Goal: Information Seeking & Learning: Learn about a topic

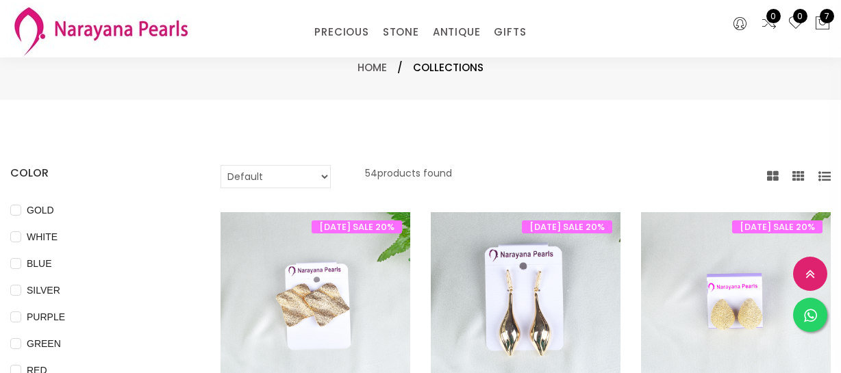
select select "INR"
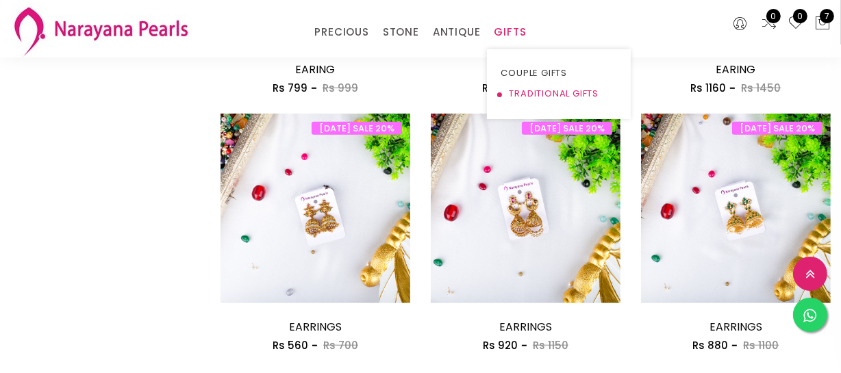
drag, startPoint x: 529, startPoint y: 87, endPoint x: 529, endPoint y: 62, distance: 24.7
click at [529, 84] on link "TRADITIONAL GIFTS" at bounding box center [559, 94] width 116 height 21
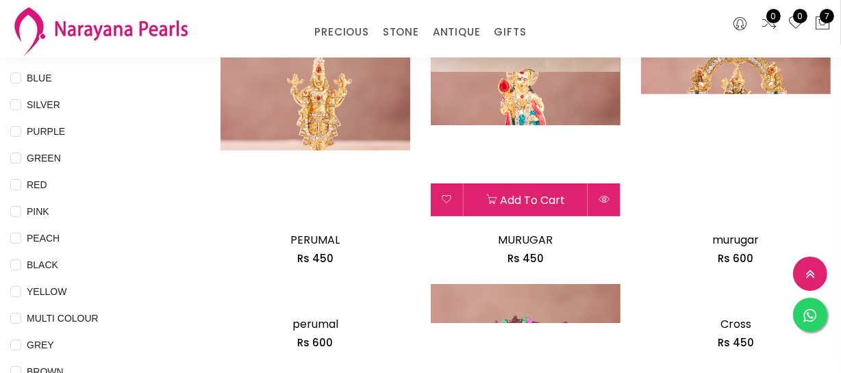
scroll to position [186, 0]
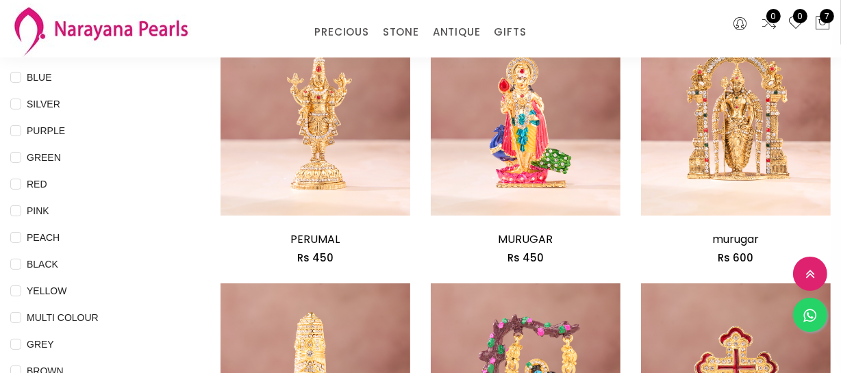
click at [526, 120] on img at bounding box center [526, 135] width 190 height 190
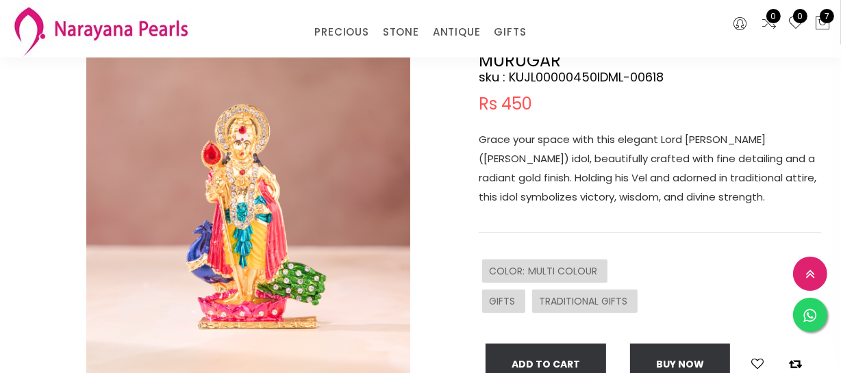
scroll to position [124, 0]
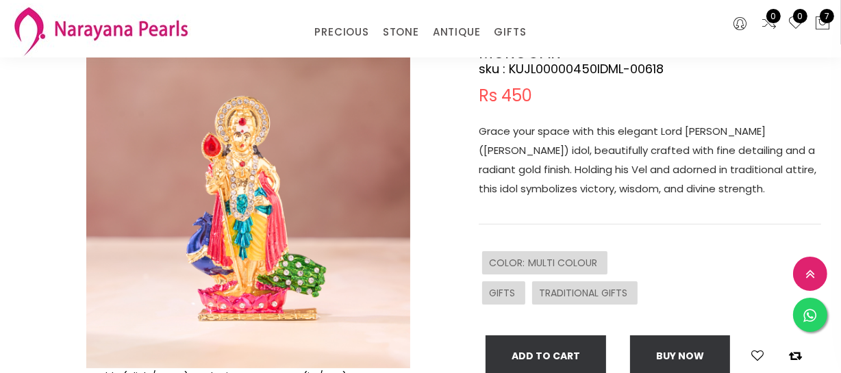
click at [571, 182] on p "Grace your space with this elegant Lord [PERSON_NAME] ([PERSON_NAME]) idol, bea…" at bounding box center [650, 160] width 343 height 77
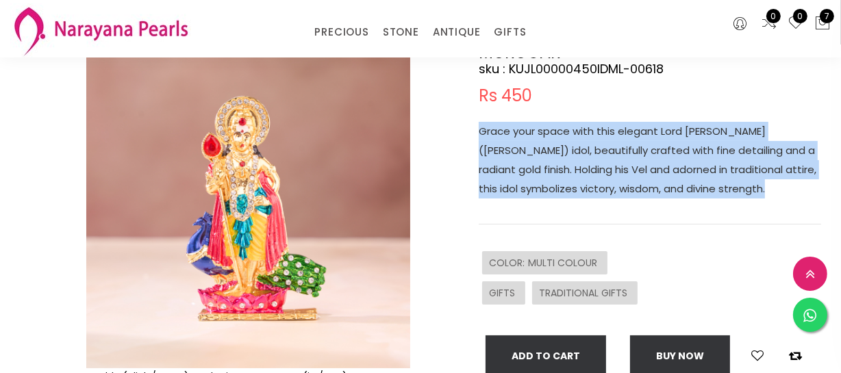
click at [571, 182] on p "Grace your space with this elegant Lord [PERSON_NAME] ([PERSON_NAME]) idol, bea…" at bounding box center [650, 160] width 343 height 77
copy p "Grace your space with this elegant Lord [PERSON_NAME] ([PERSON_NAME]) idol, bea…"
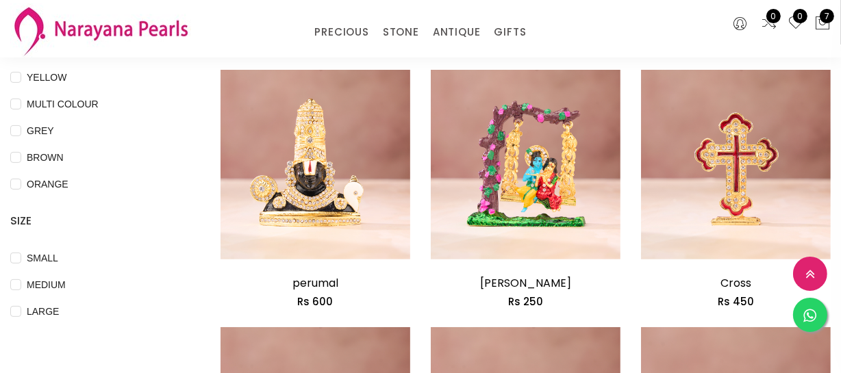
scroll to position [498, 0]
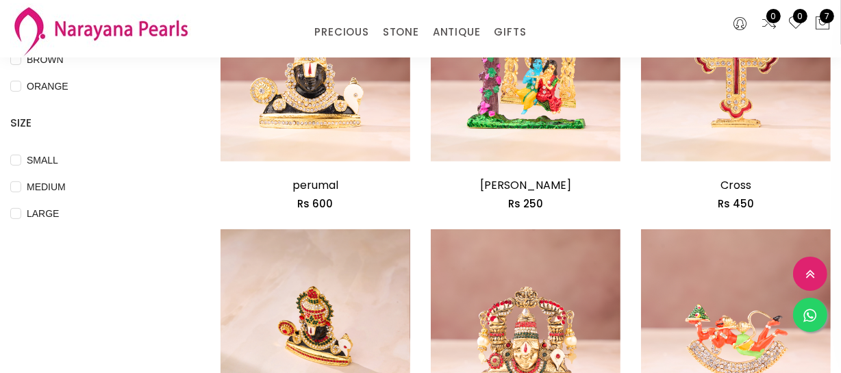
click at [287, 332] on img at bounding box center [316, 325] width 190 height 190
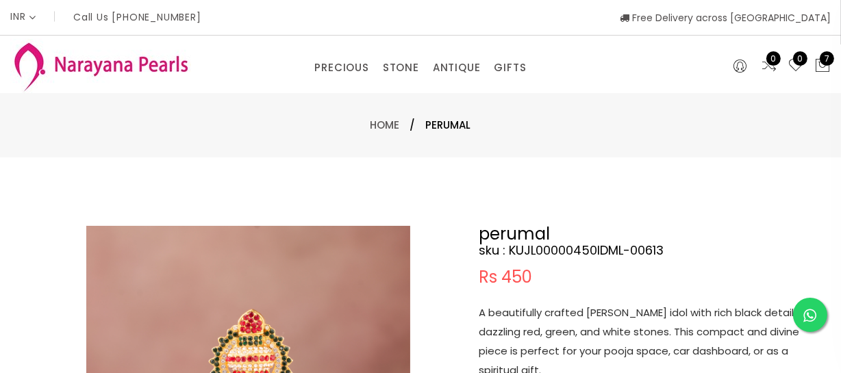
click at [569, 335] on p "A beautifully crafted [PERSON_NAME] idol with rich black detailing, dazzling re…" at bounding box center [650, 342] width 343 height 77
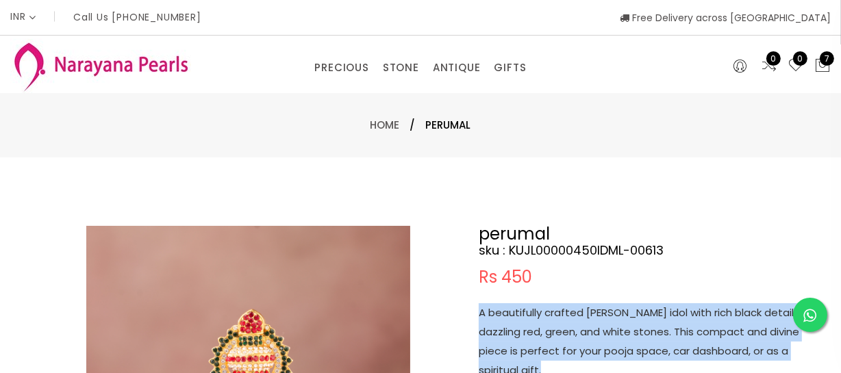
click at [569, 335] on p "A beautifully crafted [PERSON_NAME] idol with rich black detailing, dazzling re…" at bounding box center [650, 342] width 343 height 77
copy p "A beautifully crafted [PERSON_NAME] idol with rich black detailing, dazzling re…"
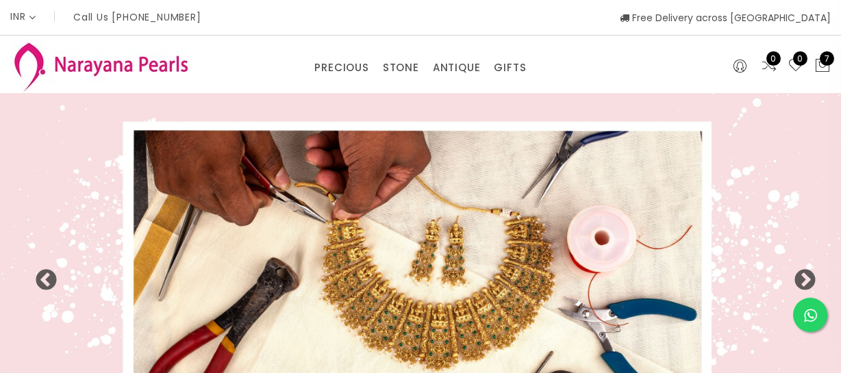
select select "INR"
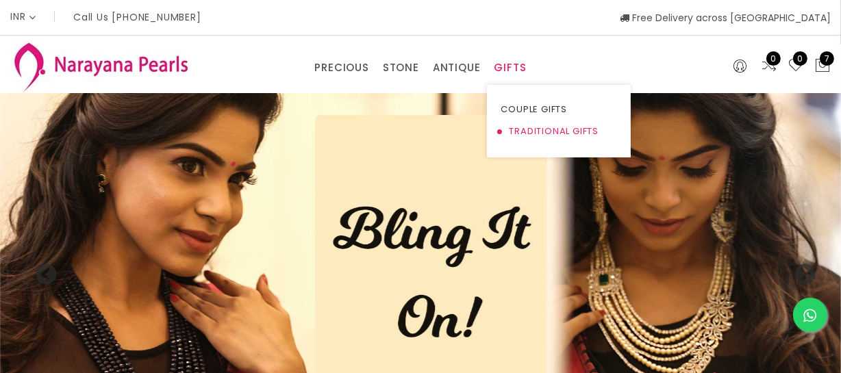
click at [526, 128] on link "TRADITIONAL GIFTS" at bounding box center [559, 132] width 116 height 22
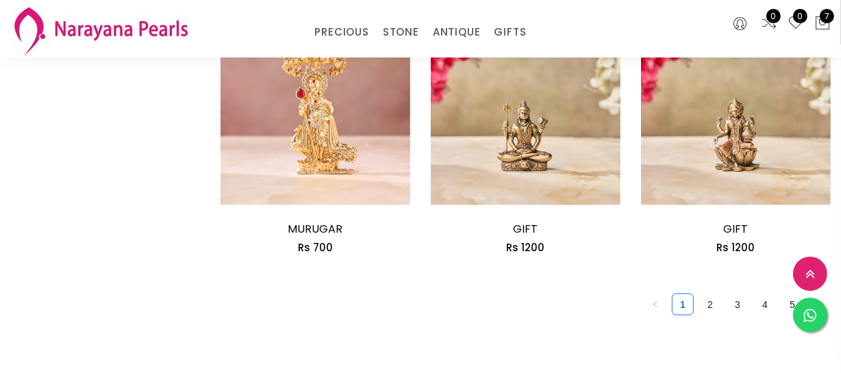
scroll to position [1744, 0]
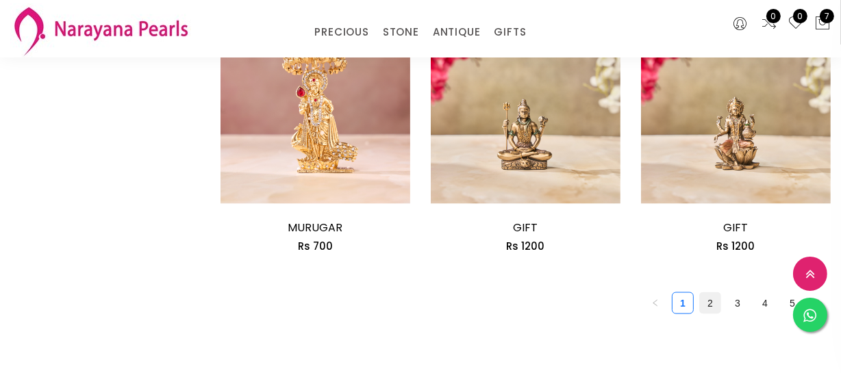
click at [707, 308] on link "2" at bounding box center [710, 303] width 21 height 21
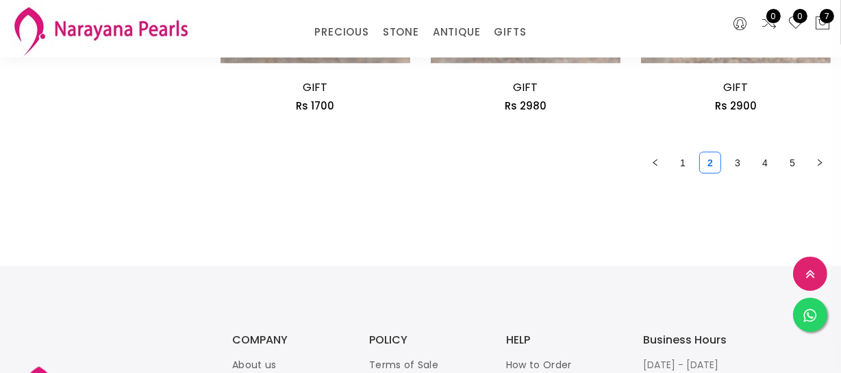
scroll to position [1931, 0]
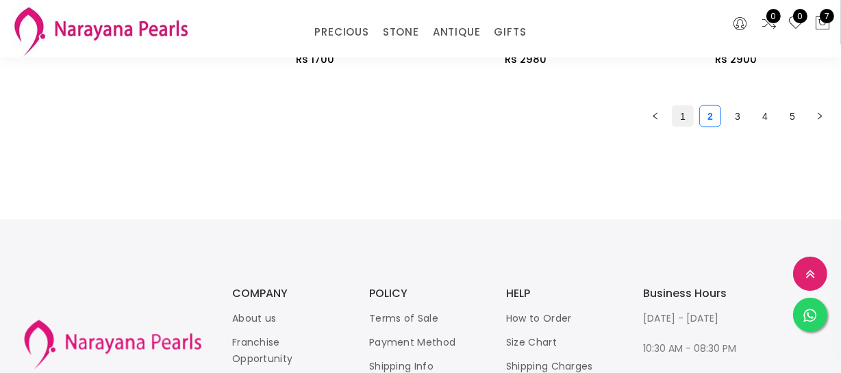
click at [678, 110] on link "1" at bounding box center [683, 116] width 21 height 21
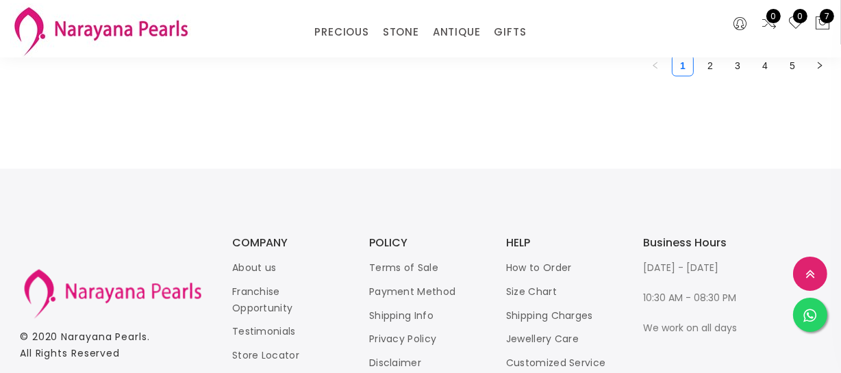
scroll to position [1868, 0]
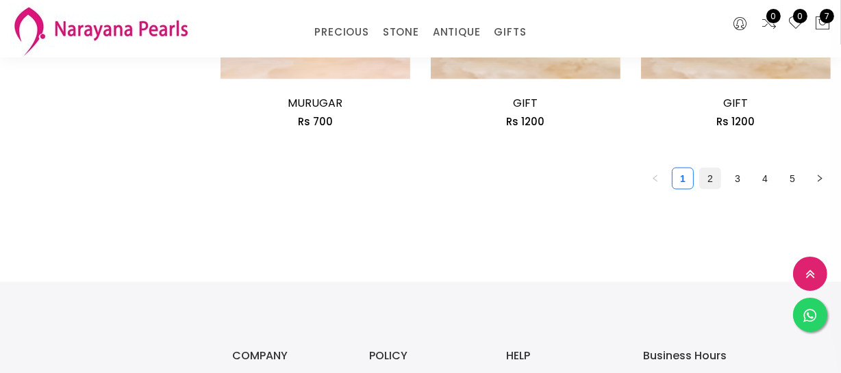
click at [707, 183] on link "2" at bounding box center [710, 179] width 21 height 21
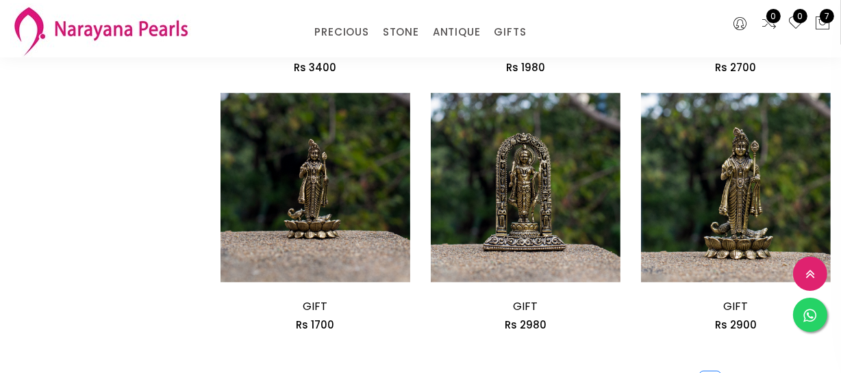
scroll to position [1744, 0]
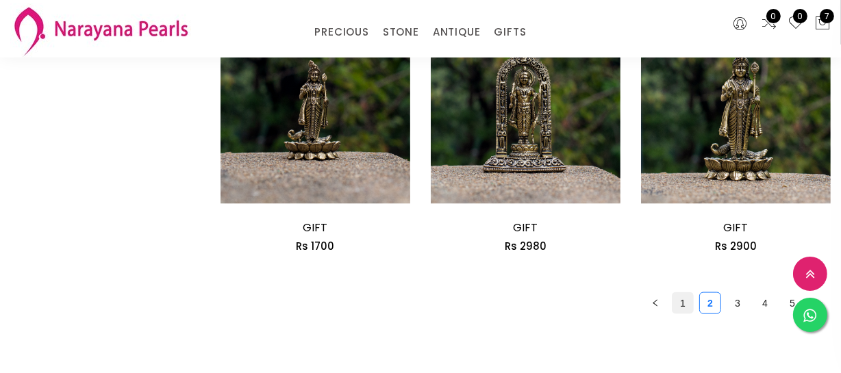
click at [686, 312] on link "1" at bounding box center [683, 303] width 21 height 21
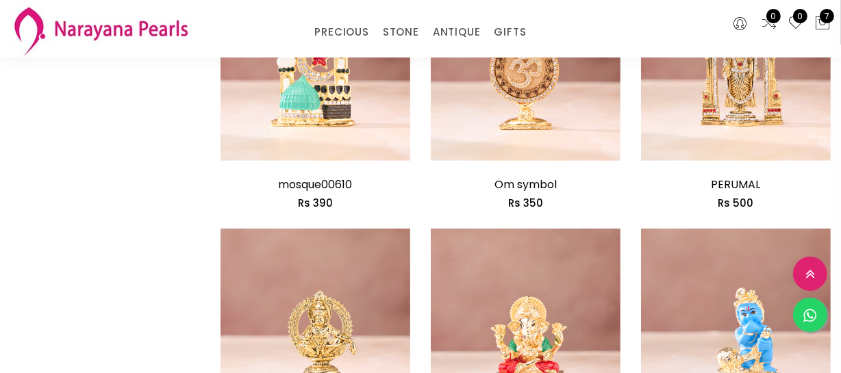
scroll to position [1121, 0]
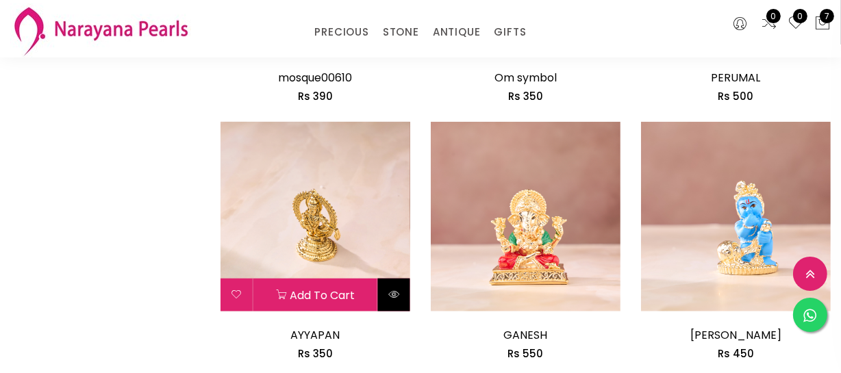
click at [398, 298] on icon at bounding box center [393, 294] width 11 height 11
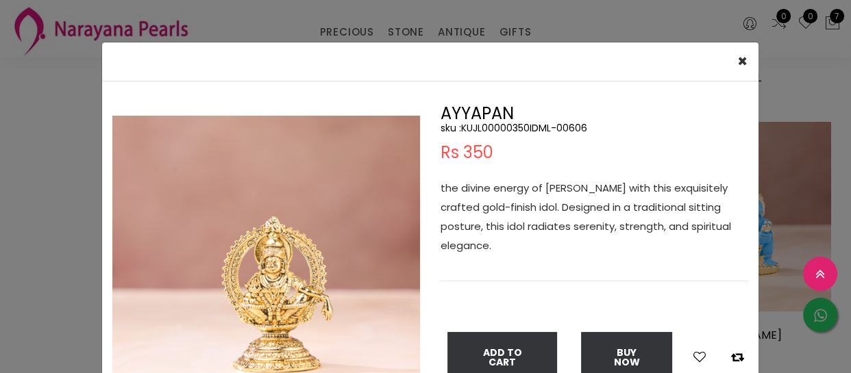
click at [493, 129] on h5 "sku : KUJL00000350IDML-00606" at bounding box center [595, 128] width 308 height 12
click at [69, 260] on div "× Close Double (click / press) on the image to zoom (in / out). AYYAPAN sku : K…" at bounding box center [425, 186] width 851 height 373
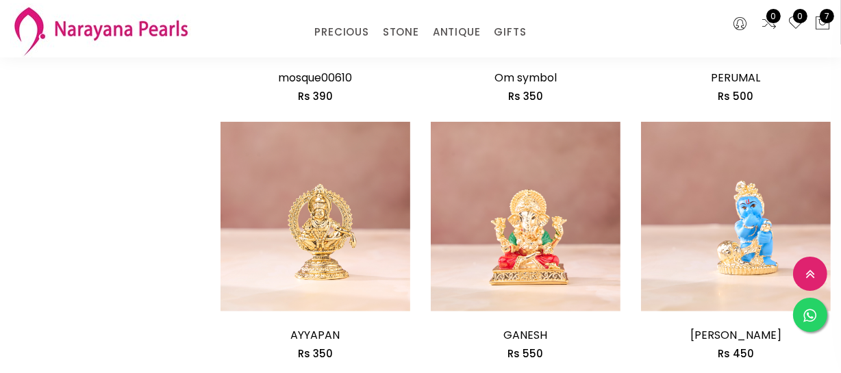
scroll to position [1619, 0]
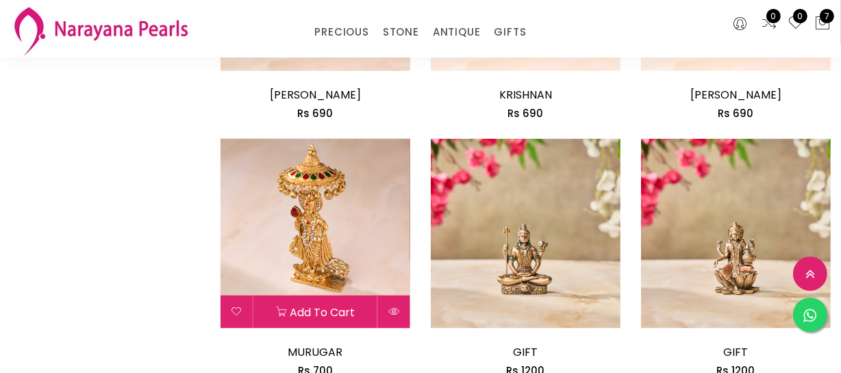
click at [342, 252] on img at bounding box center [316, 234] width 190 height 190
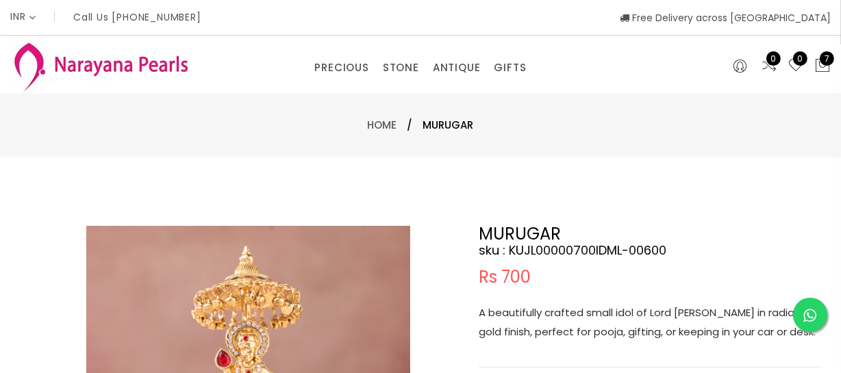
click at [588, 336] on p "A beautifully crafted small idol of Lord [PERSON_NAME] in radiant gold finish, …" at bounding box center [650, 323] width 343 height 38
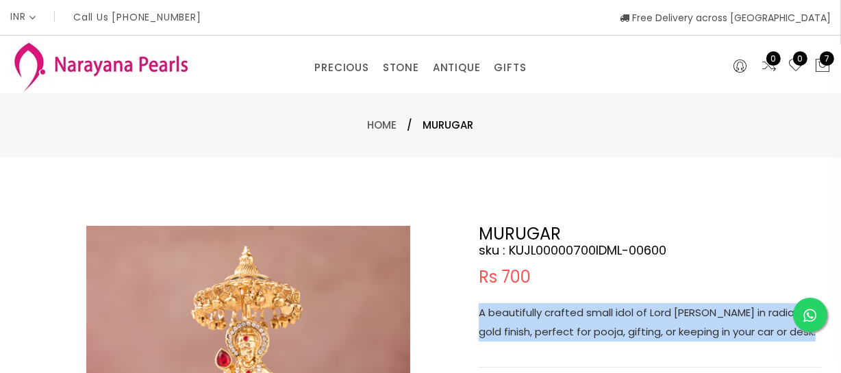
click at [588, 336] on p "A beautifully crafted small idol of Lord [PERSON_NAME] in radiant gold finish, …" at bounding box center [650, 323] width 343 height 38
copy p "A beautifully crafted small idol of Lord [PERSON_NAME] in radiant gold finish, …"
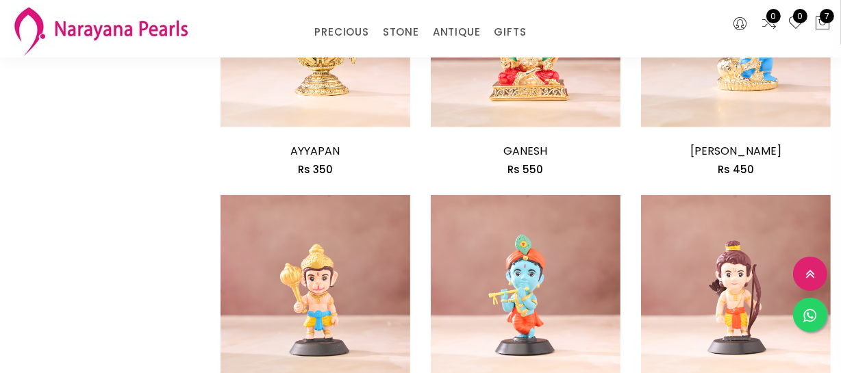
scroll to position [1308, 0]
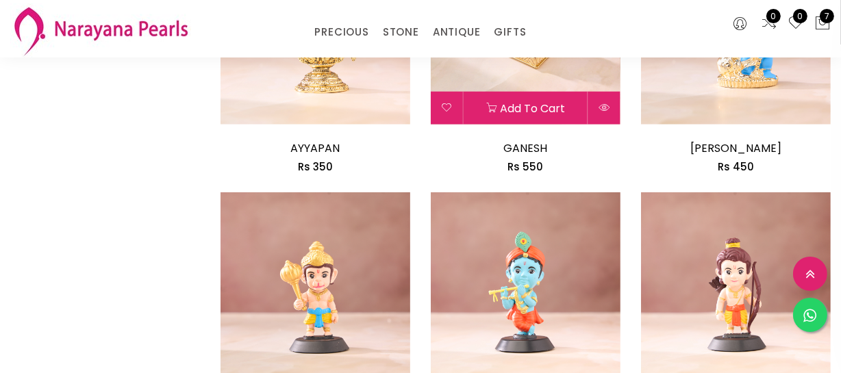
click at [550, 66] on img at bounding box center [526, 30] width 190 height 190
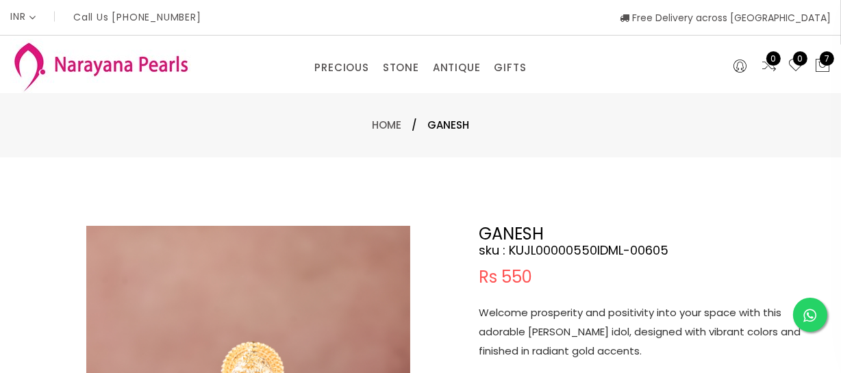
click at [569, 331] on p "Welcome prosperity and positivity into your space with this adorable [PERSON_NA…" at bounding box center [650, 333] width 343 height 58
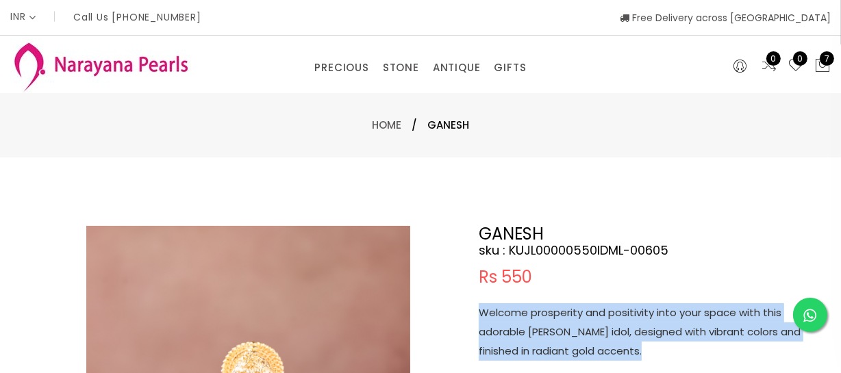
click at [569, 331] on p "Welcome prosperity and positivity into your space with this adorable [PERSON_NA…" at bounding box center [650, 333] width 343 height 58
copy p "Welcome prosperity and positivity into your space with this adorable [PERSON_NA…"
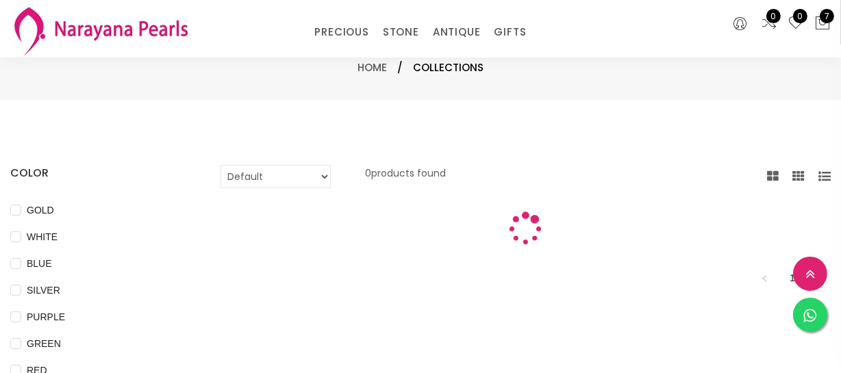
scroll to position [755, 0]
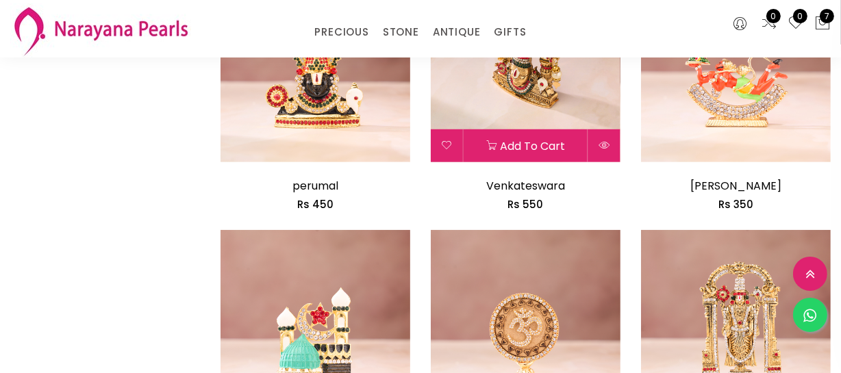
click at [519, 106] on img at bounding box center [526, 68] width 190 height 190
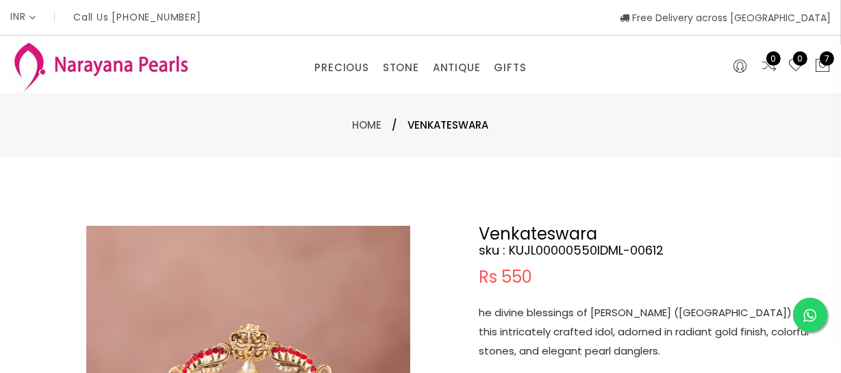
click at [573, 347] on p "he divine blessings of [PERSON_NAME] ([GEOGRAPHIC_DATA]) with this intricately …" at bounding box center [650, 333] width 343 height 58
click at [573, 345] on p "he divine blessings of [PERSON_NAME] ([GEOGRAPHIC_DATA]) with this intricately …" at bounding box center [650, 333] width 343 height 58
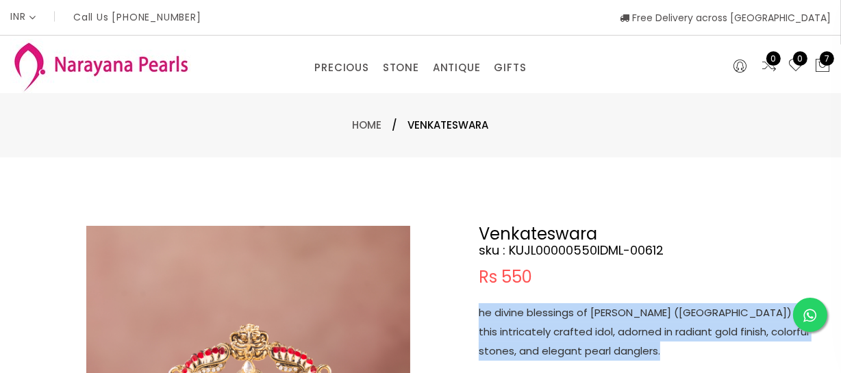
click at [573, 345] on p "he divine blessings of [PERSON_NAME] ([GEOGRAPHIC_DATA]) with this intricately …" at bounding box center [650, 333] width 343 height 58
copy p "he divine blessings of [PERSON_NAME] ([GEOGRAPHIC_DATA]) with this intricately …"
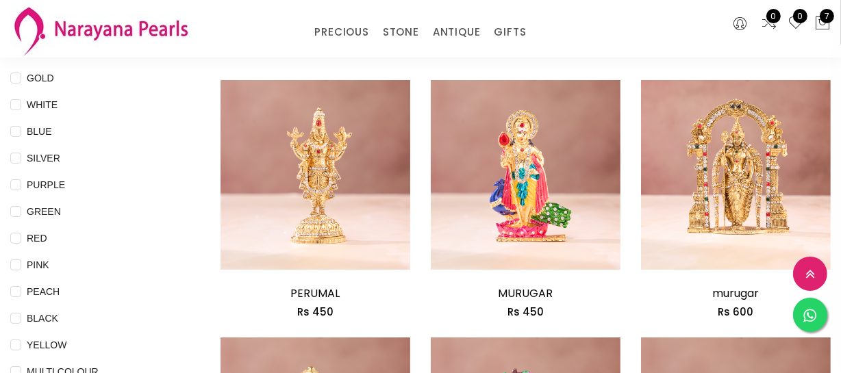
scroll to position [70, 0]
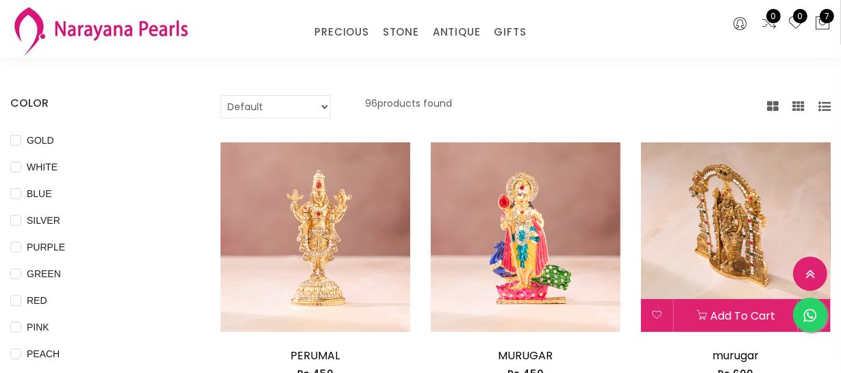
click at [782, 247] on img at bounding box center [736, 238] width 190 height 190
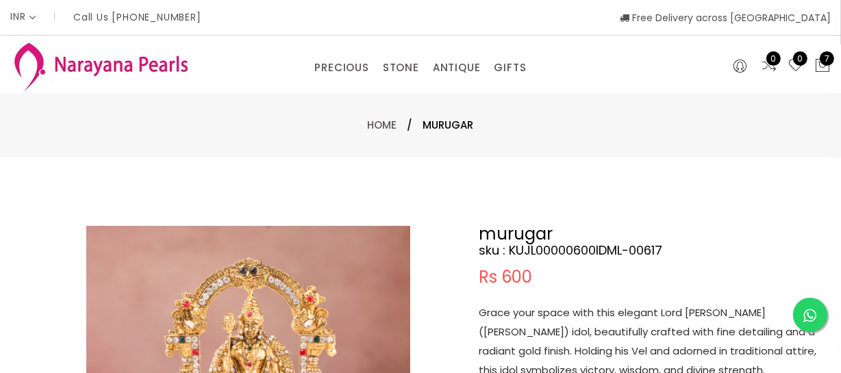
click at [576, 354] on p "Grace your space with this elegant Lord [PERSON_NAME] ([PERSON_NAME]) idol, bea…" at bounding box center [650, 342] width 343 height 77
click at [576, 353] on p "Grace your space with this elegant Lord [PERSON_NAME] ([PERSON_NAME]) idol, bea…" at bounding box center [650, 342] width 343 height 77
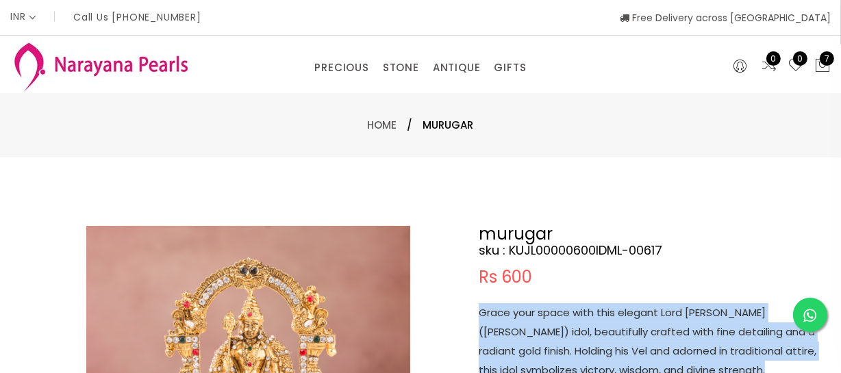
click at [576, 353] on p "Grace your space with this elegant Lord [PERSON_NAME] ([PERSON_NAME]) idol, bea…" at bounding box center [650, 342] width 343 height 77
copy p "Grace your space with this elegant Lord [PERSON_NAME] ([PERSON_NAME]) idol, bea…"
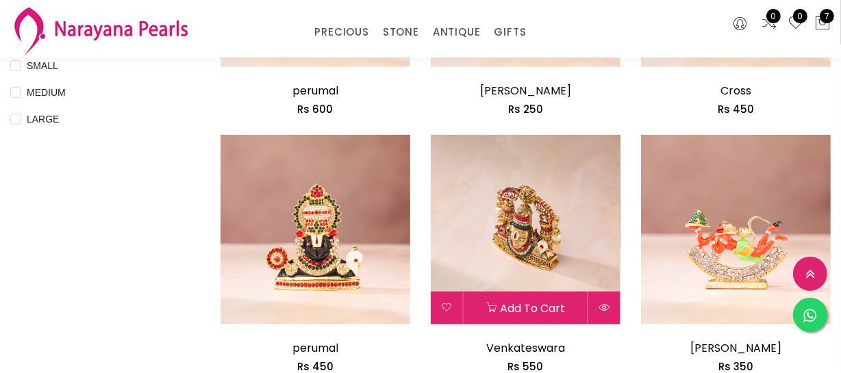
scroll to position [755, 0]
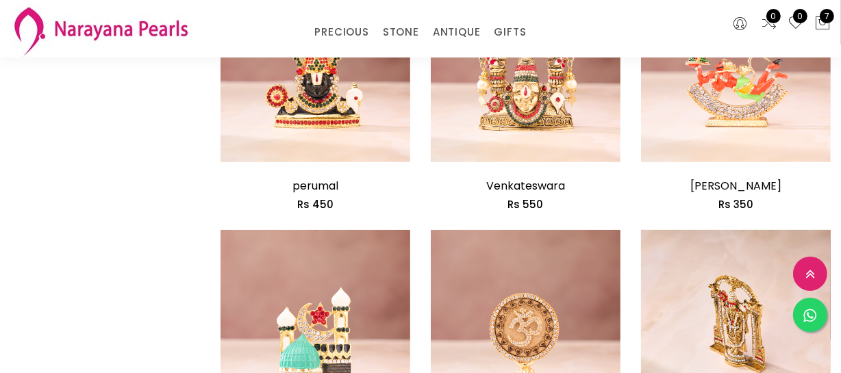
click at [794, 299] on img at bounding box center [736, 325] width 190 height 190
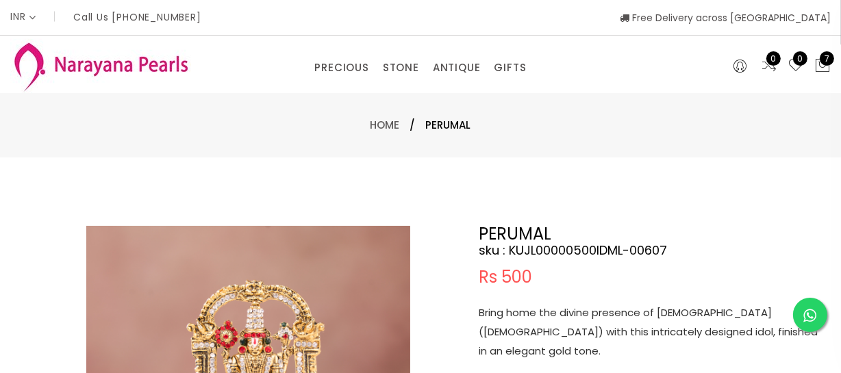
click at [565, 321] on p "Bring home the divine presence of [DEMOGRAPHIC_DATA] ([DEMOGRAPHIC_DATA]) with …" at bounding box center [650, 333] width 343 height 58
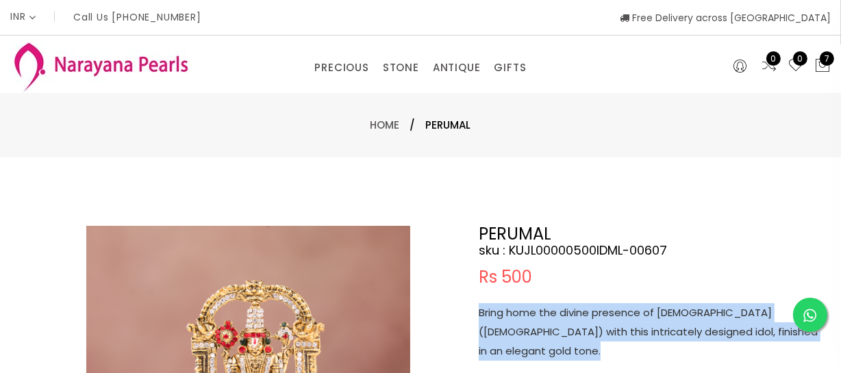
click at [565, 321] on p "Bring home the divine presence of [DEMOGRAPHIC_DATA] ([DEMOGRAPHIC_DATA]) with …" at bounding box center [650, 333] width 343 height 58
copy p "Bring home the divine presence of [DEMOGRAPHIC_DATA] ([DEMOGRAPHIC_DATA]) with …"
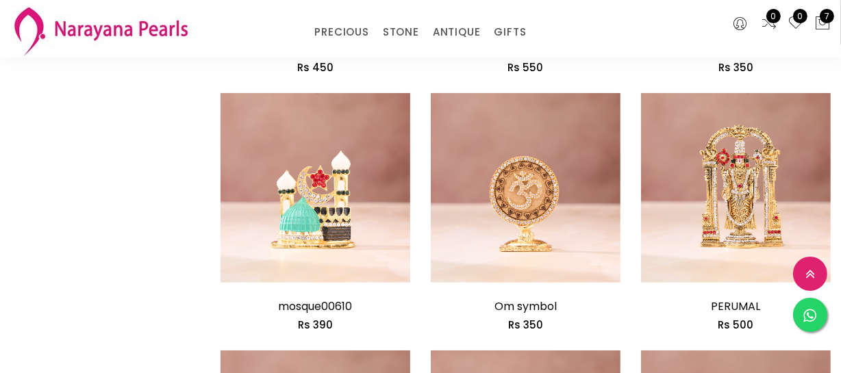
scroll to position [755, 0]
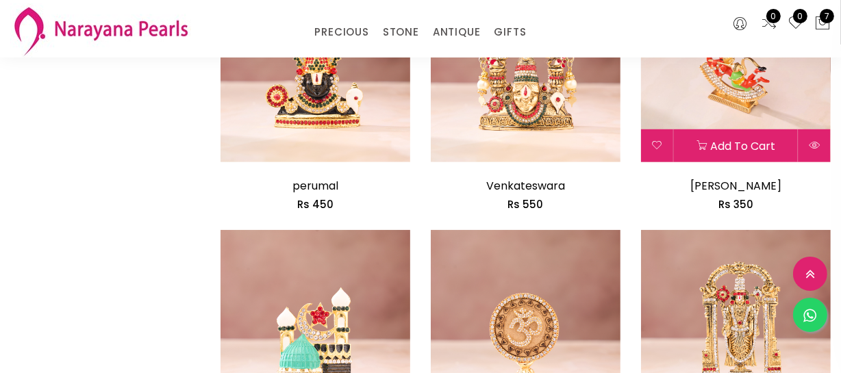
click at [737, 92] on img at bounding box center [736, 68] width 190 height 190
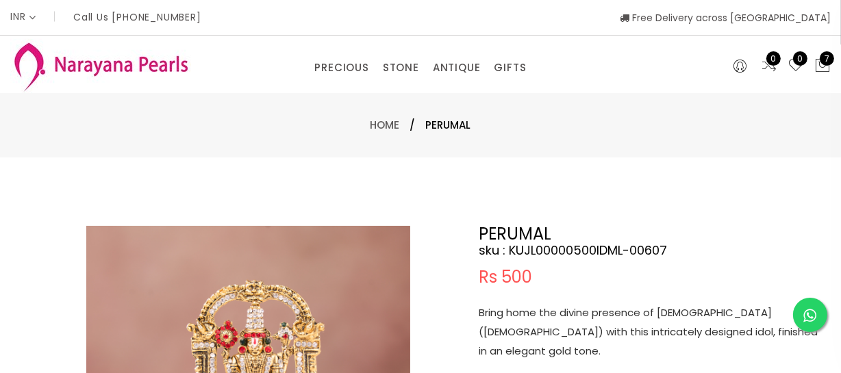
click at [737, 92] on div "0 0 7" at bounding box center [771, 65] width 140 height 58
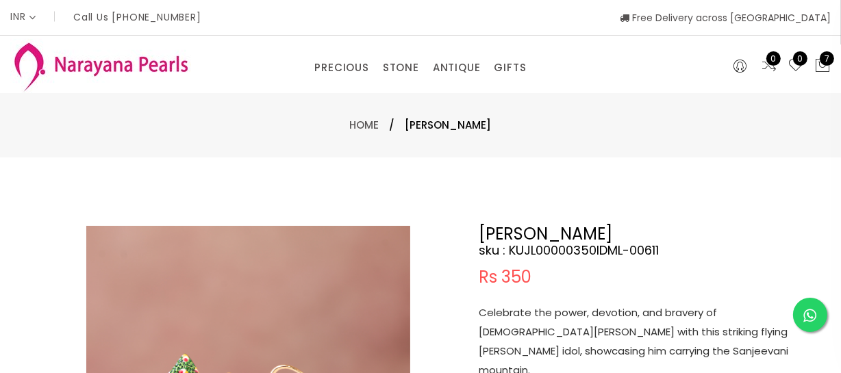
click at [580, 325] on p "Celebrate the power, devotion, and bravery of [DEMOGRAPHIC_DATA][PERSON_NAME] w…" at bounding box center [650, 342] width 343 height 77
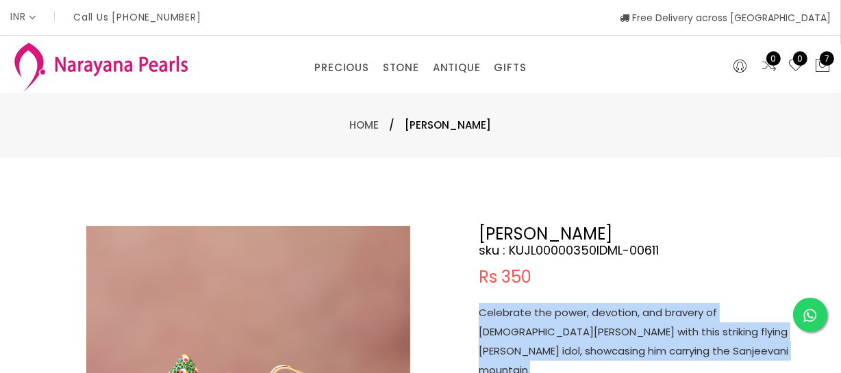
click at [580, 325] on p "Celebrate the power, devotion, and bravery of [DEMOGRAPHIC_DATA][PERSON_NAME] w…" at bounding box center [650, 342] width 343 height 77
copy p "Celebrate the power, devotion, and bravery of [DEMOGRAPHIC_DATA][PERSON_NAME] w…"
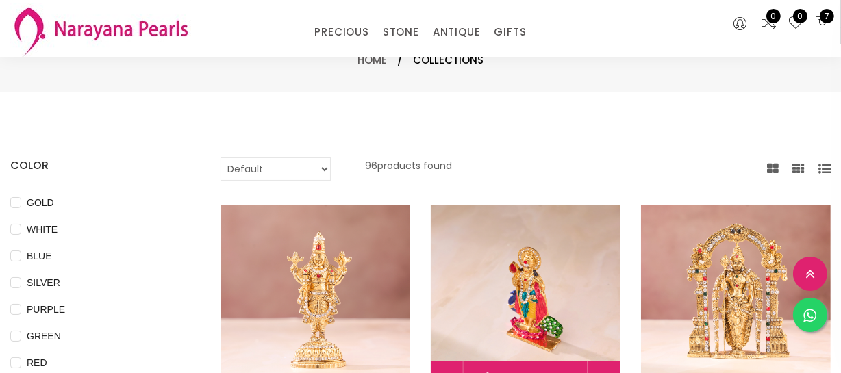
scroll to position [382, 0]
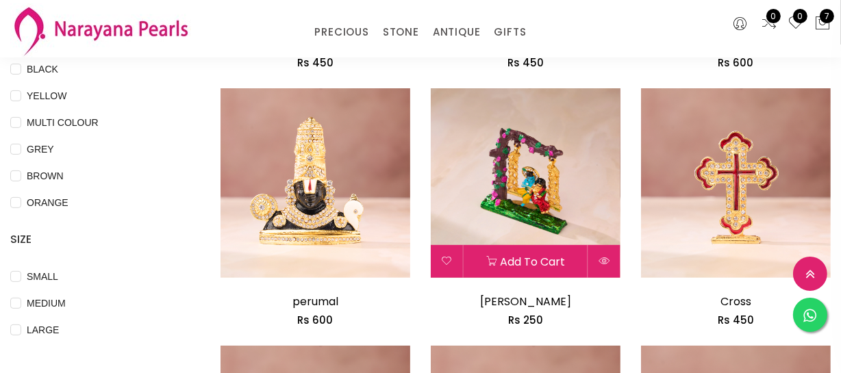
click at [548, 196] on img at bounding box center [526, 183] width 190 height 190
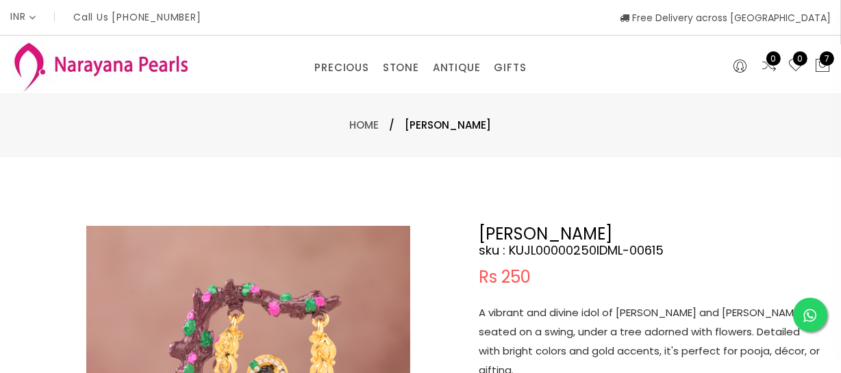
click at [576, 342] on p "A vibrant and divine idol of [PERSON_NAME] and [PERSON_NAME] seated on a swing,…" at bounding box center [650, 342] width 343 height 77
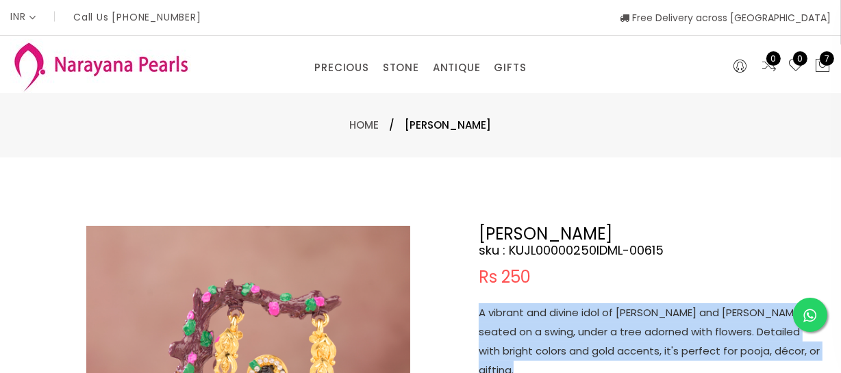
click at [576, 342] on p "A vibrant and divine idol of [PERSON_NAME] and [PERSON_NAME] seated on a swing,…" at bounding box center [650, 342] width 343 height 77
copy p "A vibrant and divine idol of [PERSON_NAME] and [PERSON_NAME] seated on a swing,…"
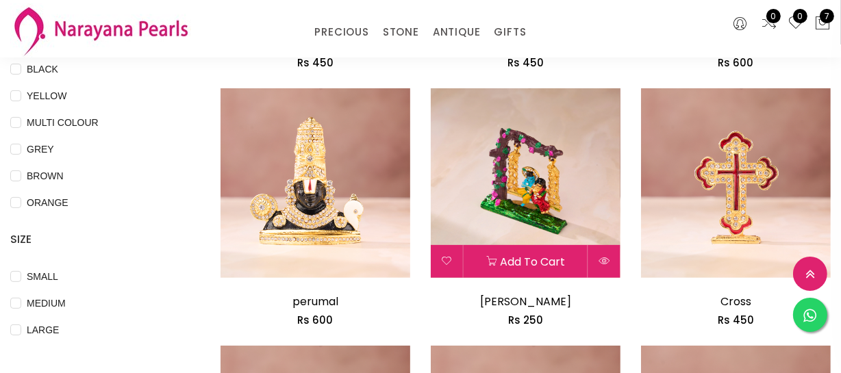
scroll to position [70, 0]
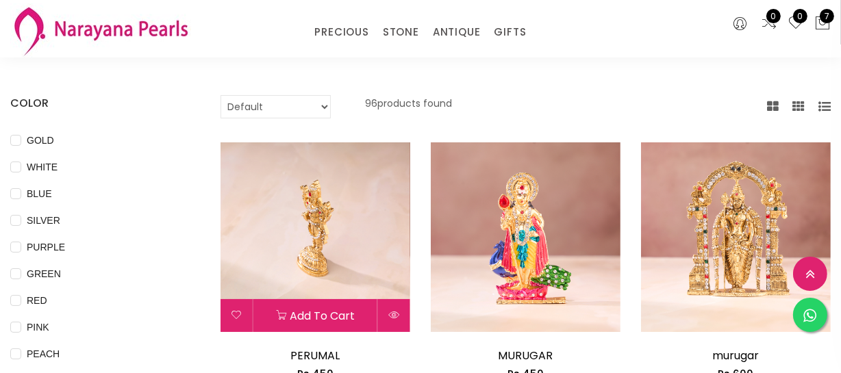
click at [345, 204] on img at bounding box center [316, 238] width 190 height 190
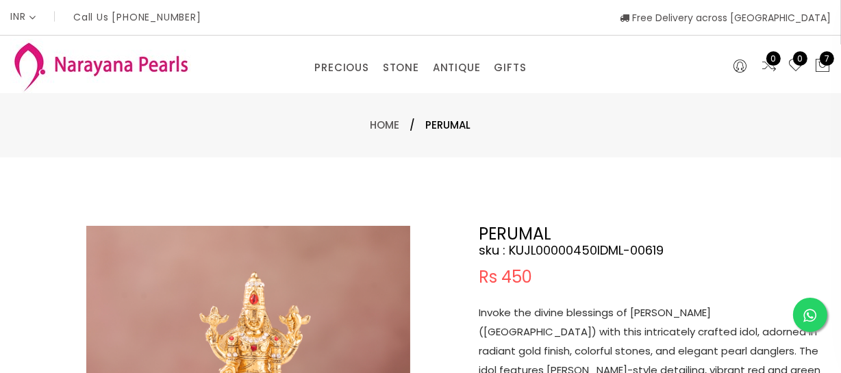
click at [586, 353] on p "Invoke the divine blessings of [PERSON_NAME] ([GEOGRAPHIC_DATA]) with this intr…" at bounding box center [650, 361] width 343 height 115
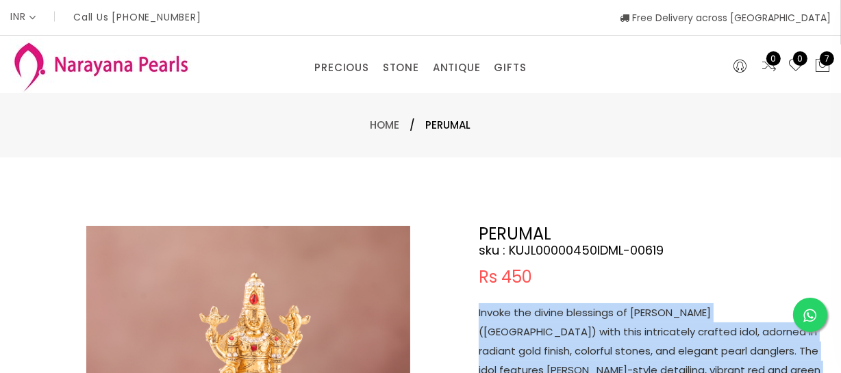
click at [586, 353] on p "Invoke the divine blessings of [PERSON_NAME] ([GEOGRAPHIC_DATA]) with this intr…" at bounding box center [650, 361] width 343 height 115
copy p "Invoke the divine blessings of [PERSON_NAME] ([GEOGRAPHIC_DATA]) with this intr…"
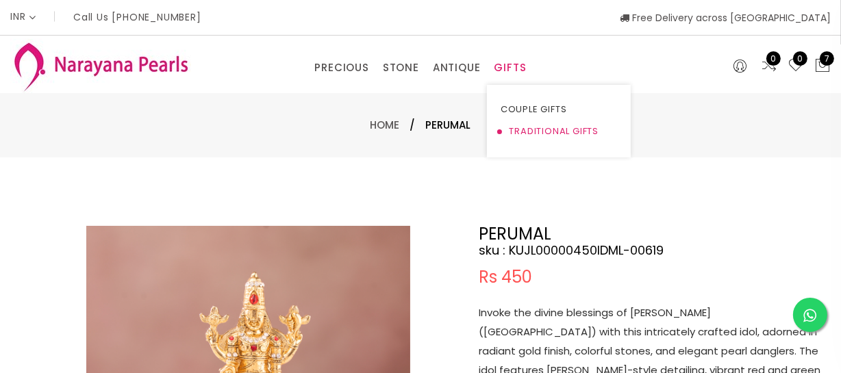
click at [525, 128] on link "TRADITIONAL GIFTS" at bounding box center [559, 132] width 116 height 22
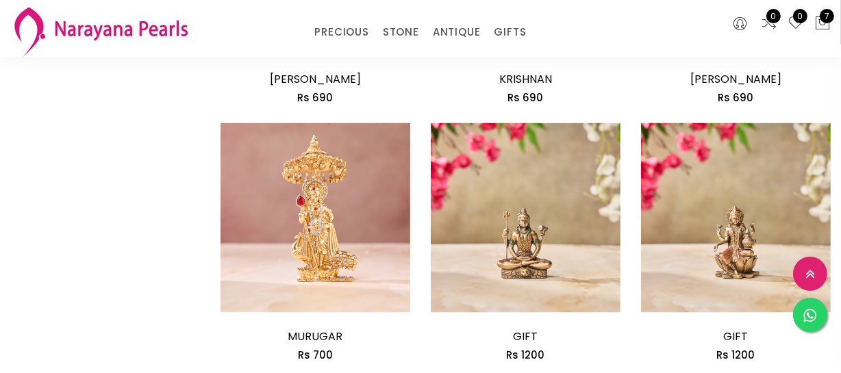
scroll to position [1744, 0]
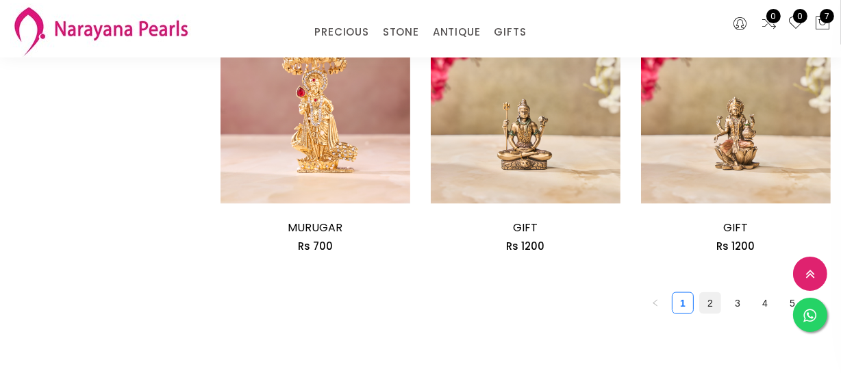
click at [714, 308] on link "2" at bounding box center [710, 303] width 21 height 21
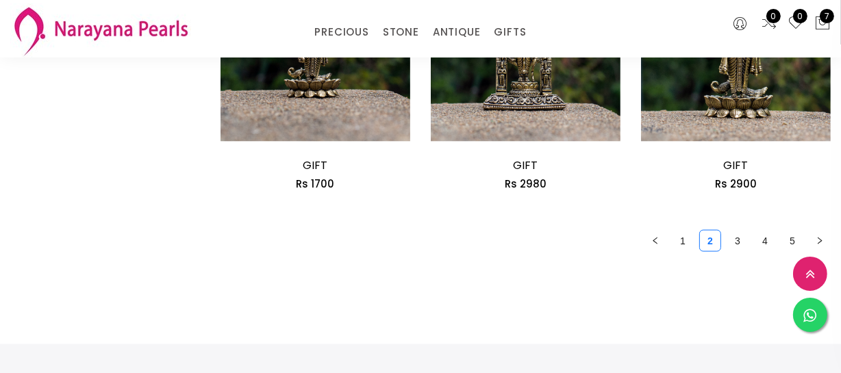
scroll to position [1868, 0]
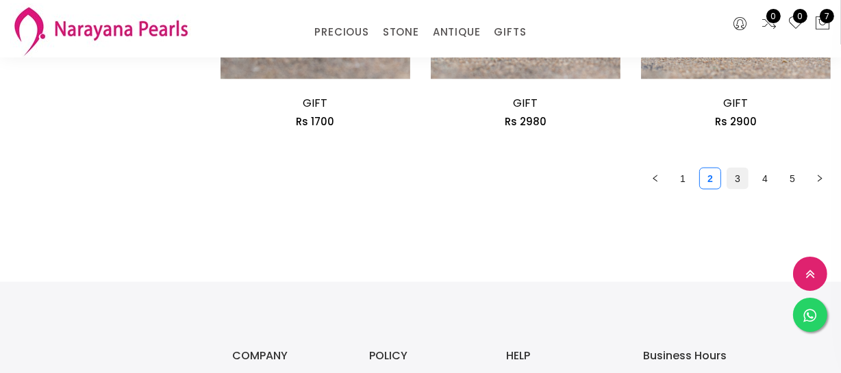
click at [737, 182] on link "3" at bounding box center [738, 179] width 21 height 21
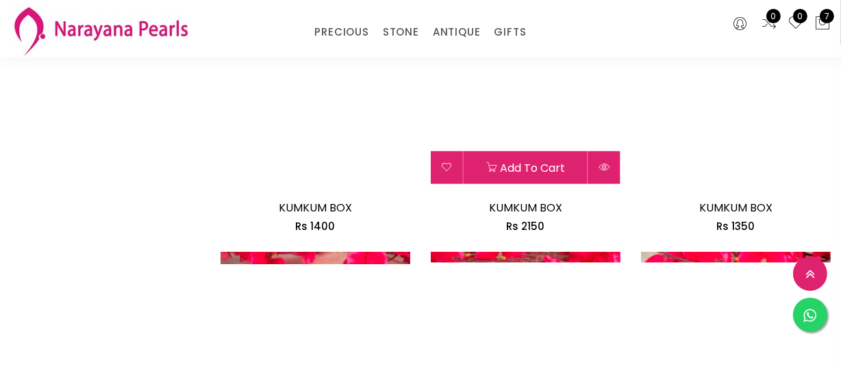
scroll to position [623, 0]
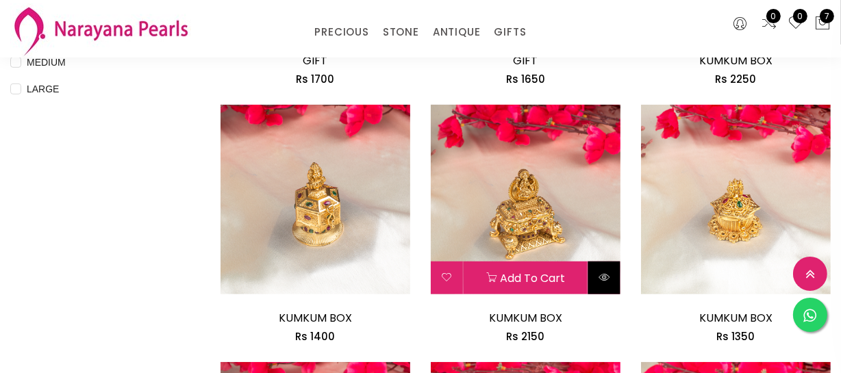
click at [610, 273] on button at bounding box center [605, 278] width 32 height 33
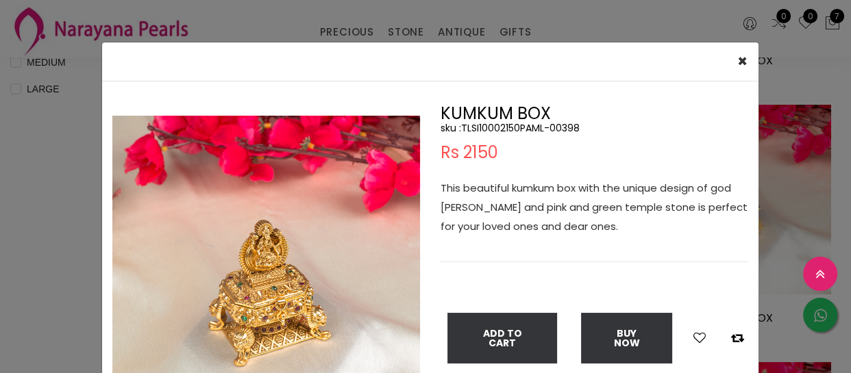
click at [504, 127] on h5 "sku : TLSI10002150PAML-00398" at bounding box center [595, 128] width 308 height 12
copy h5 "TLSI10002150PAML"
click at [0, 183] on div "× Close Double (click / press) on the image to zoom (in / out). KUMKUM BOX sku …" at bounding box center [425, 186] width 851 height 373
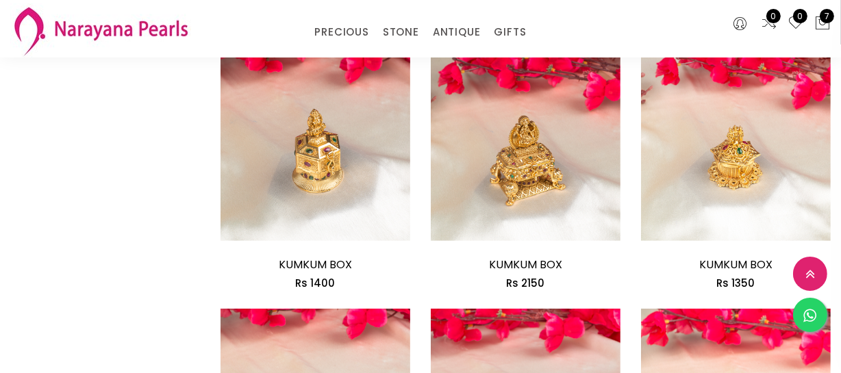
scroll to position [809, 0]
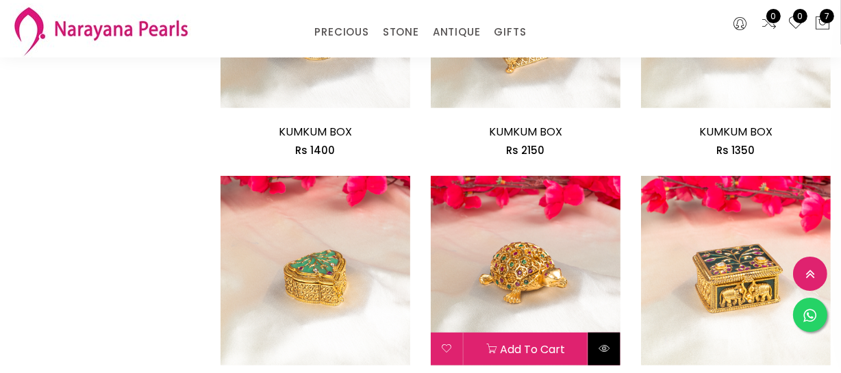
click at [603, 336] on button at bounding box center [605, 349] width 32 height 33
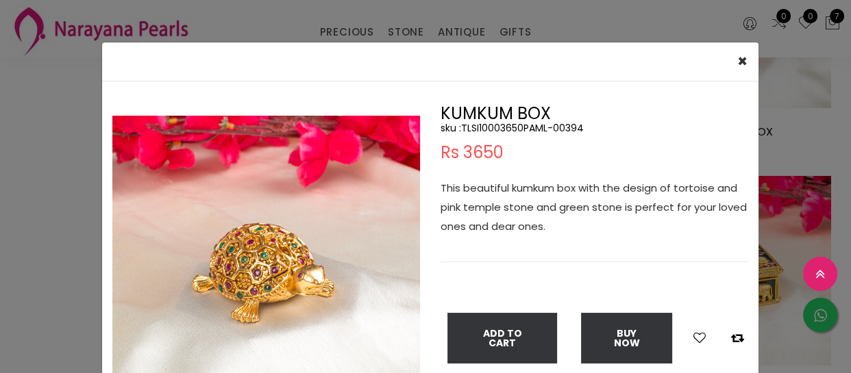
click at [482, 129] on h5 "sku : TLSI10003650PAML-00394" at bounding box center [595, 128] width 308 height 12
copy h5 "TLSI10003650PAML"
click at [43, 188] on div "× Close Double (click / press) on the image to zoom (in / out). KUMKUM BOX sku …" at bounding box center [425, 186] width 851 height 373
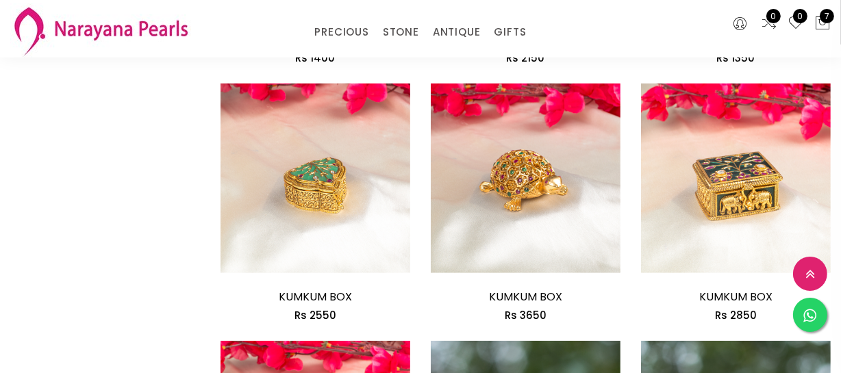
scroll to position [934, 0]
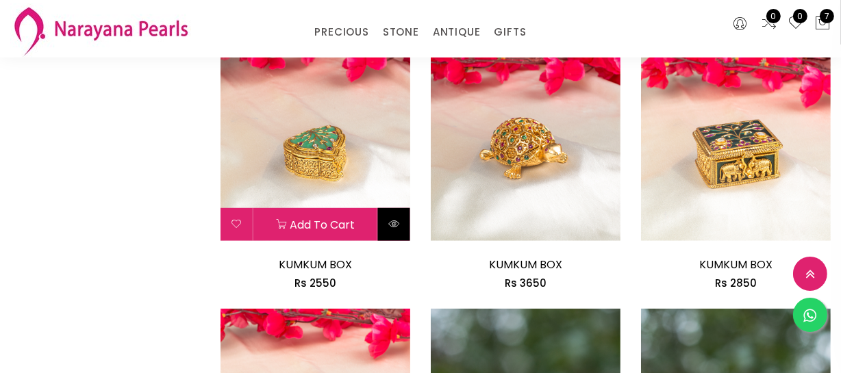
click at [404, 217] on button at bounding box center [394, 224] width 32 height 33
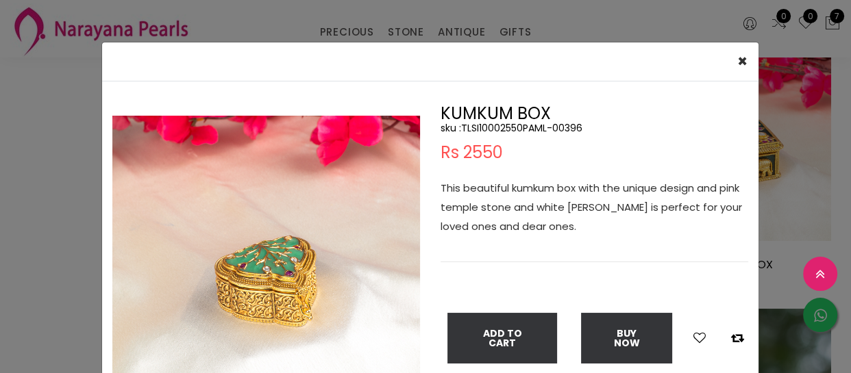
click at [510, 123] on h5 "sku : TLSI10002550PAML-00396" at bounding box center [595, 128] width 308 height 12
click at [12, 143] on div "× Close Double (click / press) on the image to zoom (in / out). KUMKUM BOX sku …" at bounding box center [425, 186] width 851 height 373
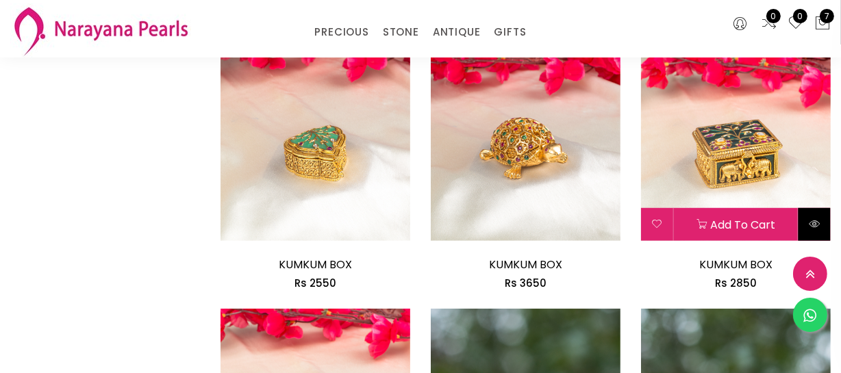
click at [819, 212] on button at bounding box center [815, 224] width 32 height 33
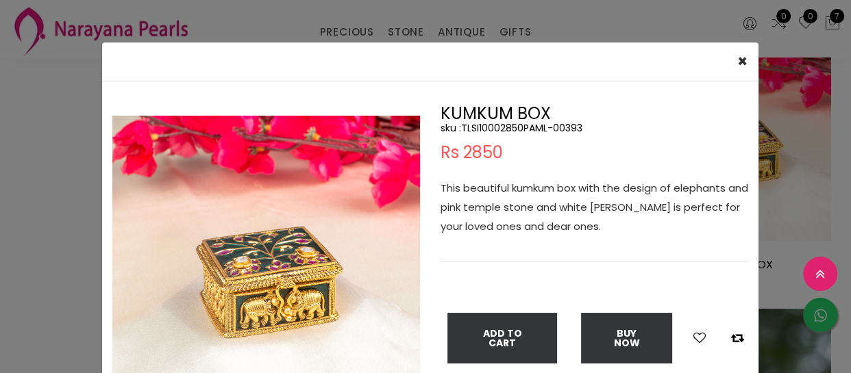
click at [522, 126] on h5 "sku : TLSI10002850PAML-00393" at bounding box center [595, 128] width 308 height 12
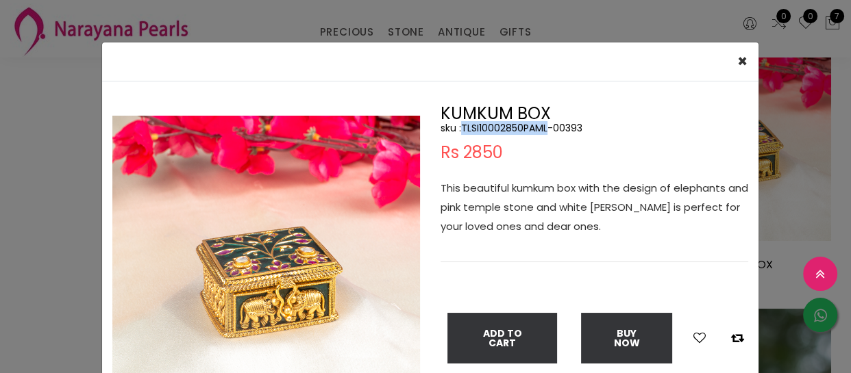
click at [522, 126] on h5 "sku : TLSI10002850PAML-00393" at bounding box center [595, 128] width 308 height 12
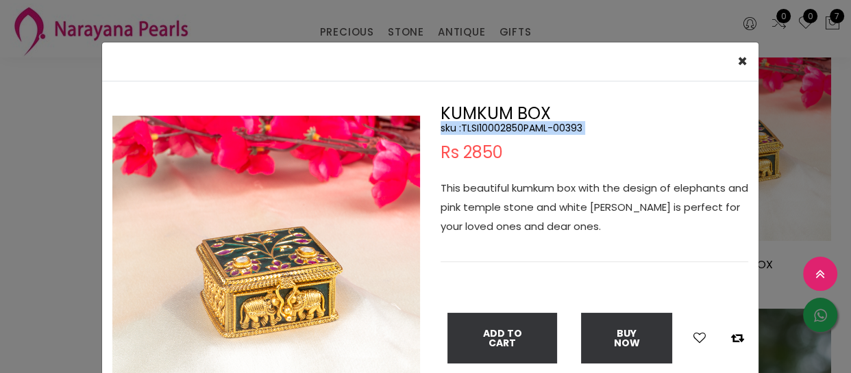
click at [497, 126] on h5 "sku : TLSI10002850PAML-00393" at bounding box center [595, 128] width 308 height 12
click at [16, 117] on div "× Close Double (click / press) on the image to zoom (in / out). KUMKUM BOX sku …" at bounding box center [425, 186] width 851 height 373
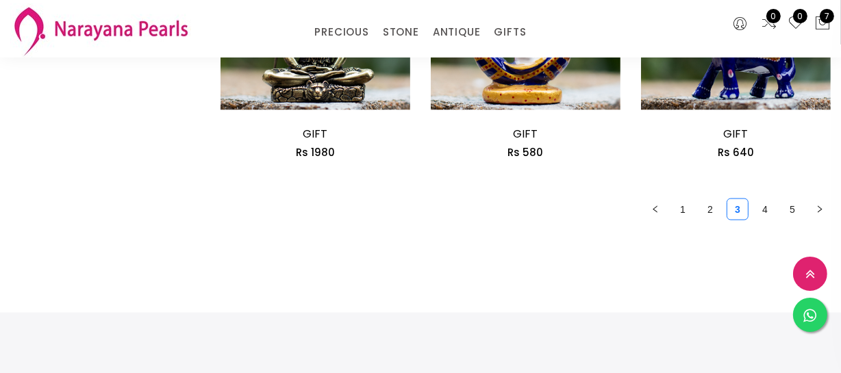
scroll to position [1931, 0]
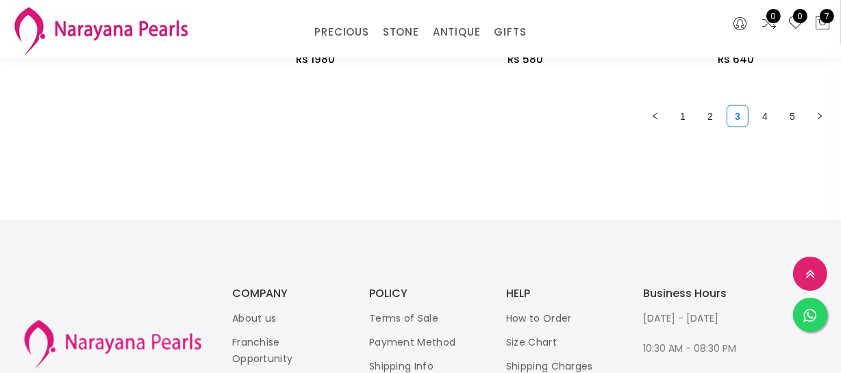
click at [767, 110] on link "4" at bounding box center [765, 116] width 21 height 21
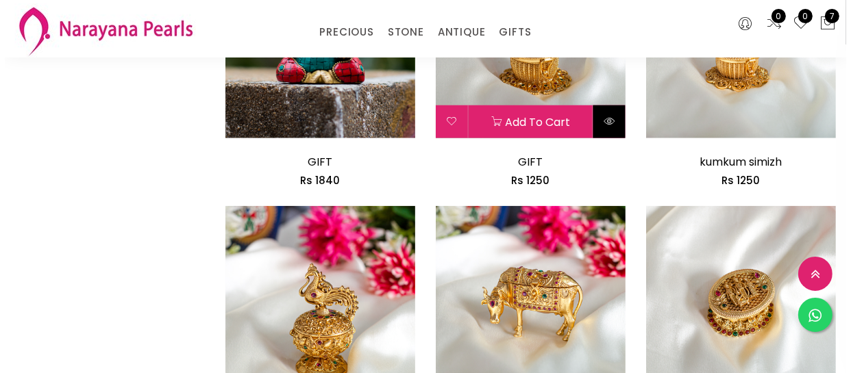
scroll to position [1370, 0]
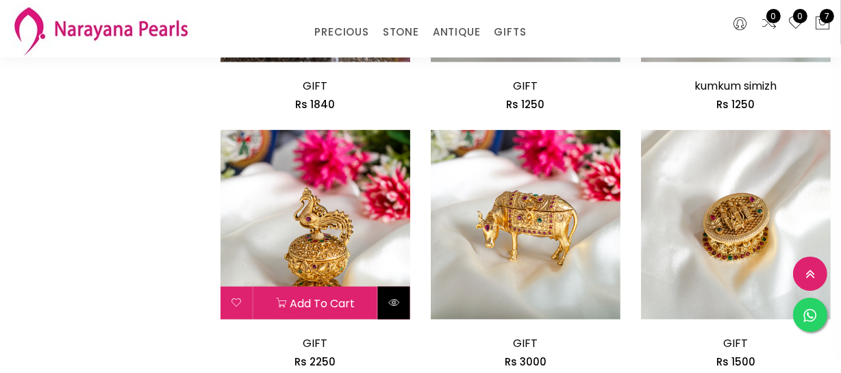
click at [400, 306] on button at bounding box center [394, 303] width 32 height 33
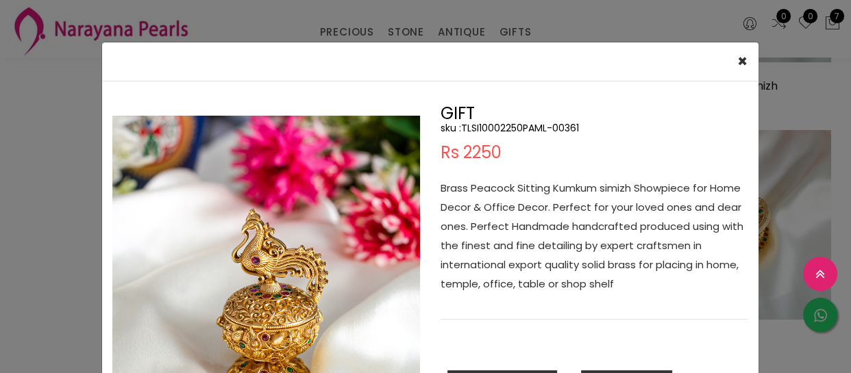
click at [512, 123] on h5 "sku : TLSI10002250PAML-00361" at bounding box center [595, 128] width 308 height 12
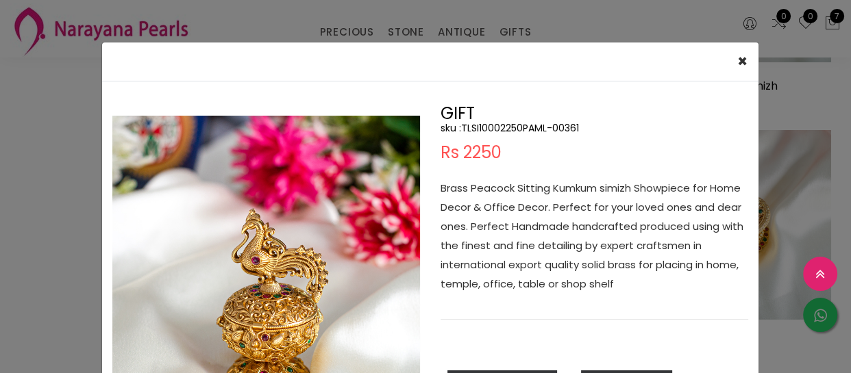
click at [525, 108] on h2 "GIFT" at bounding box center [595, 114] width 308 height 16
click at [512, 131] on h5 "sku : TLSI10002250PAML-00361" at bounding box center [595, 128] width 308 height 12
click at [0, 116] on div "× Close Double (click / press) on the image to zoom (in / out). GIFT sku : TLSI…" at bounding box center [425, 186] width 851 height 373
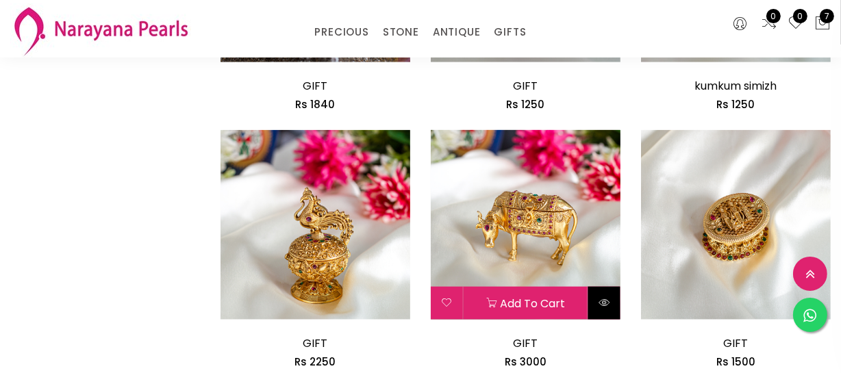
click at [604, 306] on icon at bounding box center [604, 302] width 11 height 11
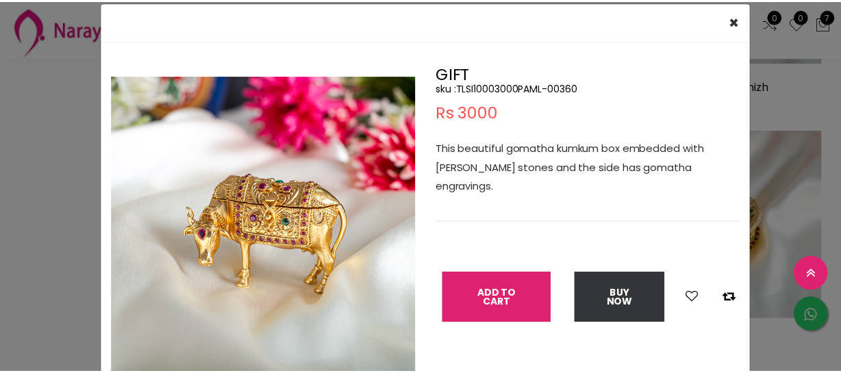
scroll to position [62, 0]
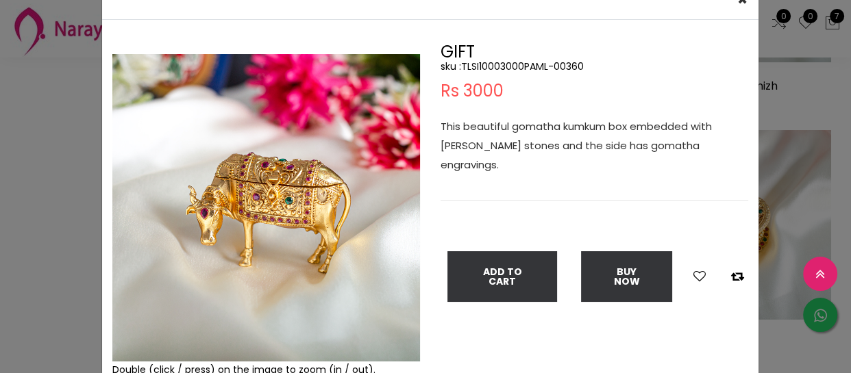
click at [497, 64] on h5 "sku : TLSI10003000PAML-00360" at bounding box center [595, 66] width 308 height 12
click at [45, 210] on div "× Close Double (click / press) on the image to zoom (in / out). GIFT sku : TLSI…" at bounding box center [425, 186] width 851 height 373
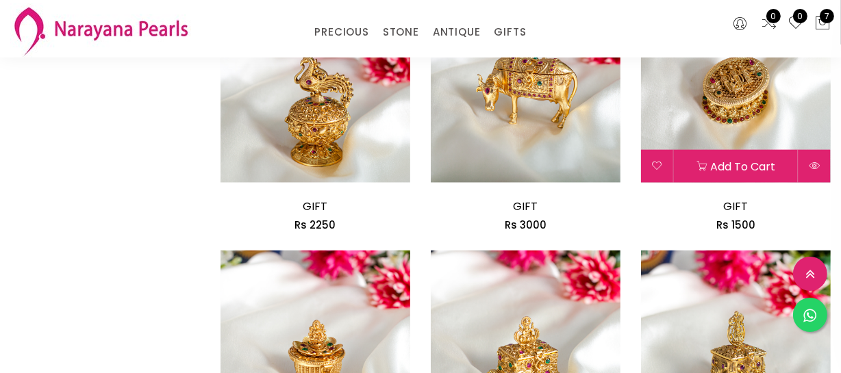
scroll to position [1494, 0]
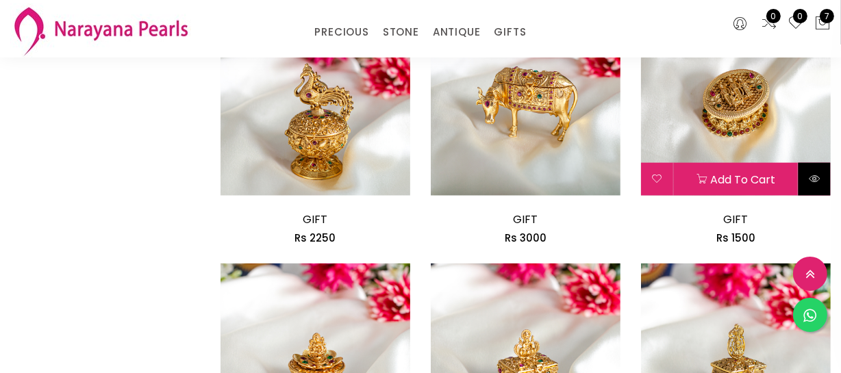
click at [815, 177] on icon at bounding box center [814, 178] width 11 height 11
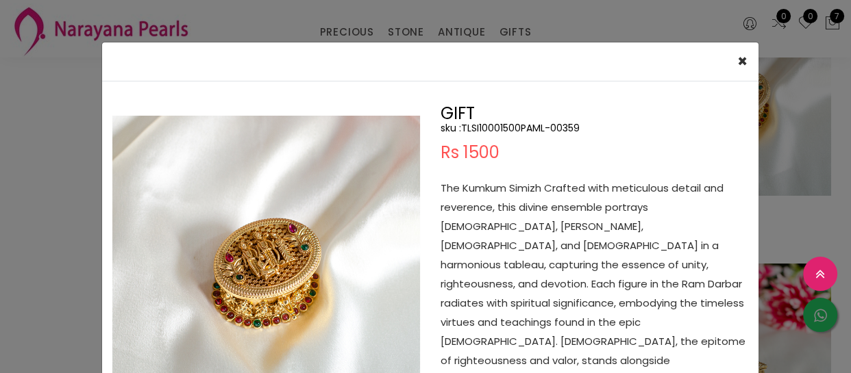
click at [484, 128] on h5 "sku : TLSI10001500PAML-00359" at bounding box center [595, 128] width 308 height 12
click at [37, 190] on div "× Close Double (click / press) on the image to zoom (in / out). GIFT sku : TLSI…" at bounding box center [425, 186] width 851 height 373
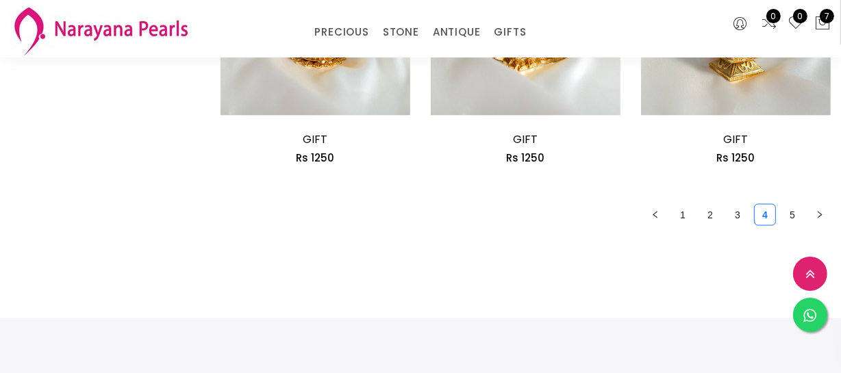
scroll to position [1868, 0]
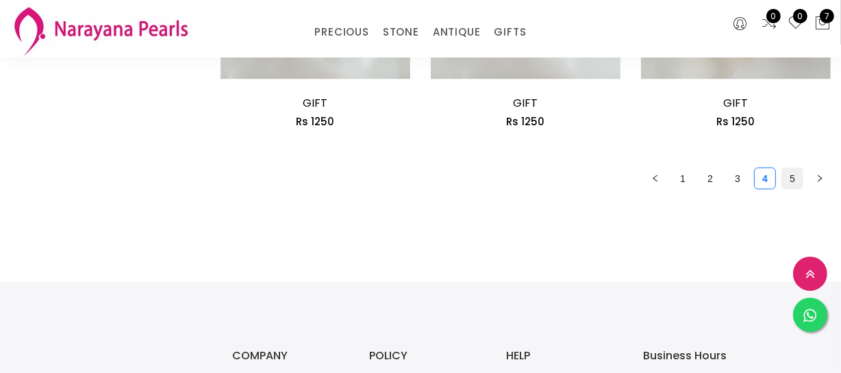
click at [791, 178] on link "5" at bounding box center [792, 179] width 21 height 21
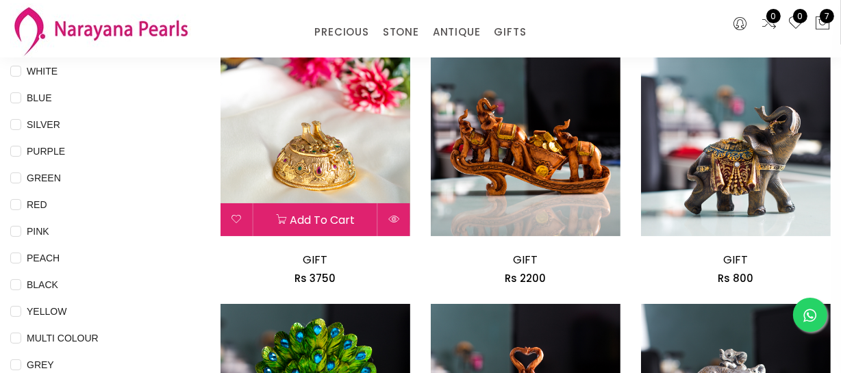
scroll to position [186, 0]
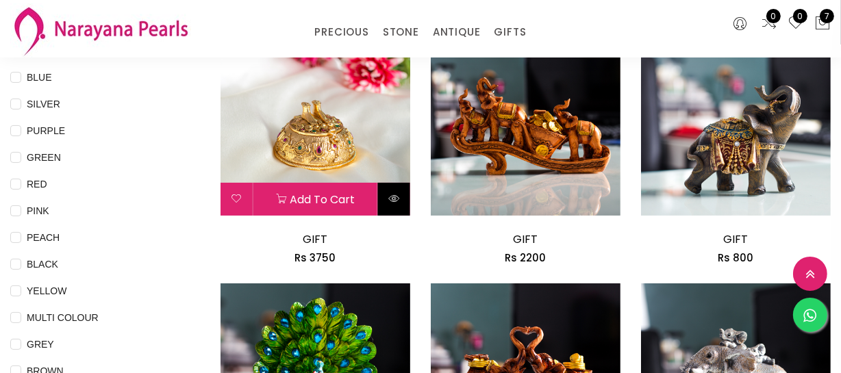
click at [396, 188] on button at bounding box center [394, 199] width 32 height 33
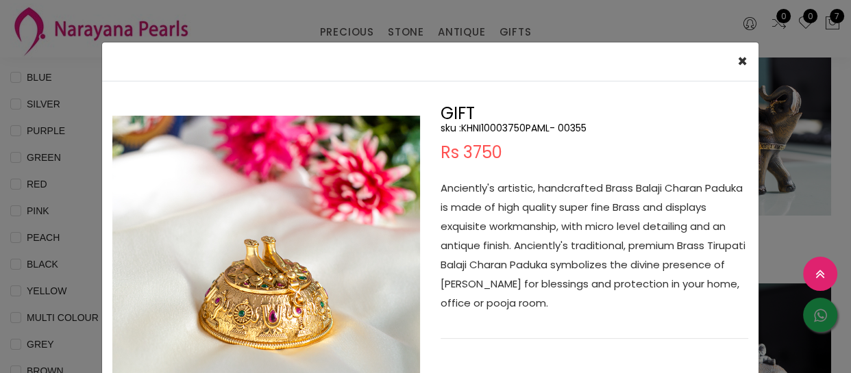
click at [505, 123] on h5 "sku : KHNI10003750PAML- 00355" at bounding box center [595, 128] width 308 height 12
click at [50, 164] on div "× Close Double (click / press) on the image to zoom (in / out). GIFT sku : KHNI…" at bounding box center [425, 186] width 851 height 373
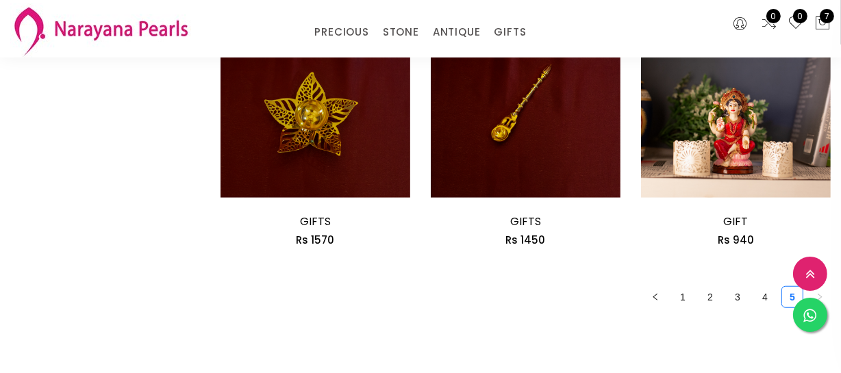
scroll to position [1121, 0]
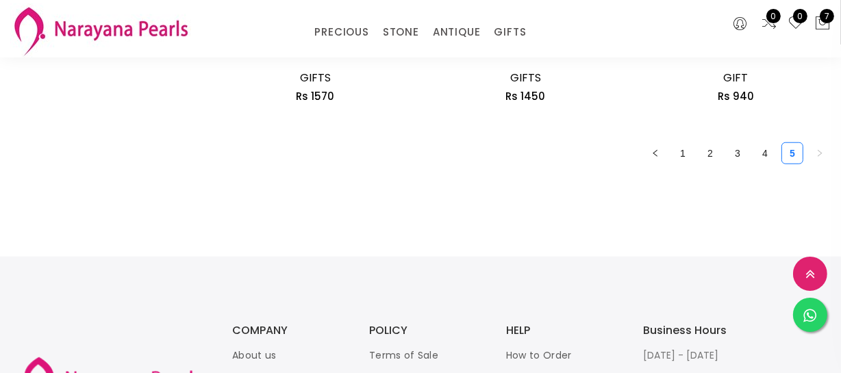
click at [767, 156] on link "4" at bounding box center [765, 153] width 21 height 21
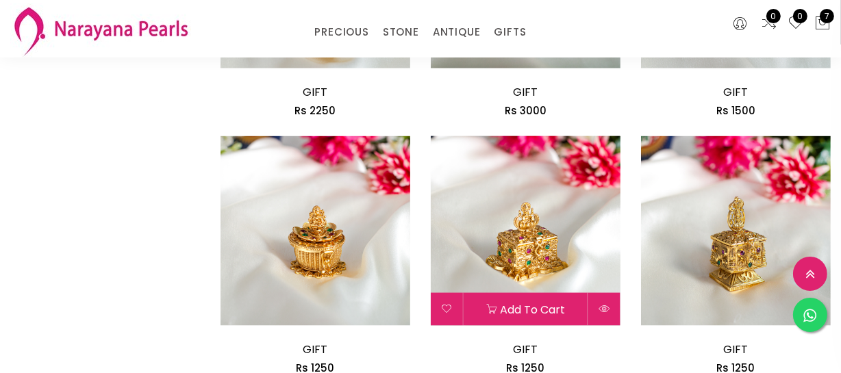
scroll to position [1619, 0]
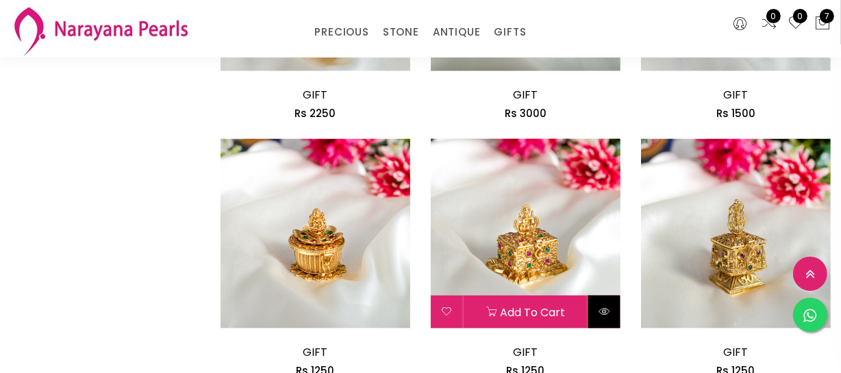
click at [606, 314] on icon at bounding box center [604, 311] width 11 height 11
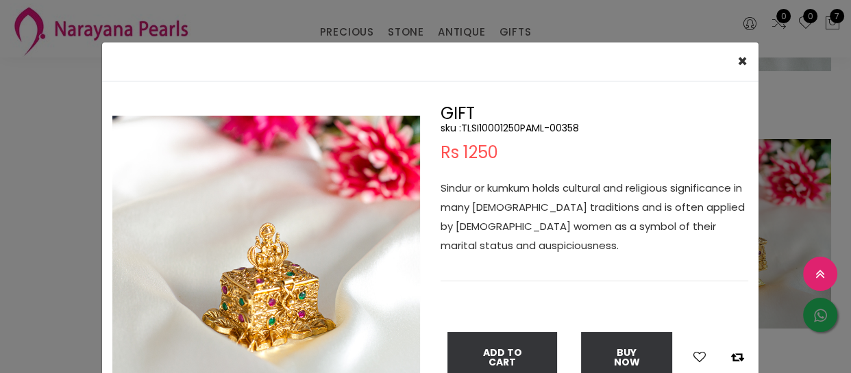
click at [490, 123] on h5 "sku : TLSI10001250PAML-00358" at bounding box center [595, 128] width 308 height 12
click at [0, 212] on div "× Close Double (click / press) on the image to zoom (in / out). GIFT sku : TLSI…" at bounding box center [425, 186] width 851 height 373
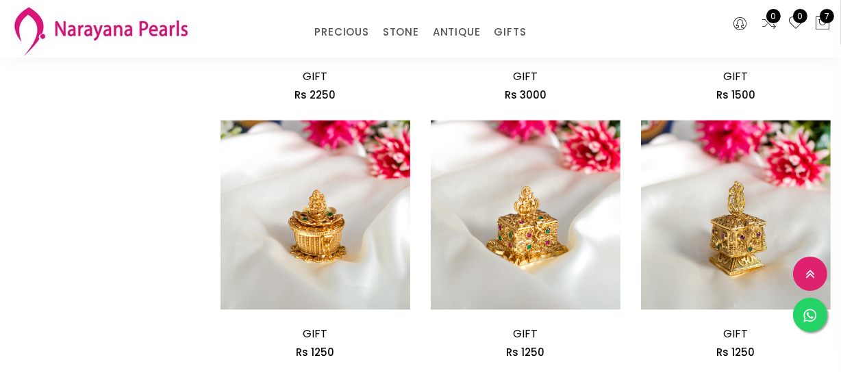
scroll to position [1868, 0]
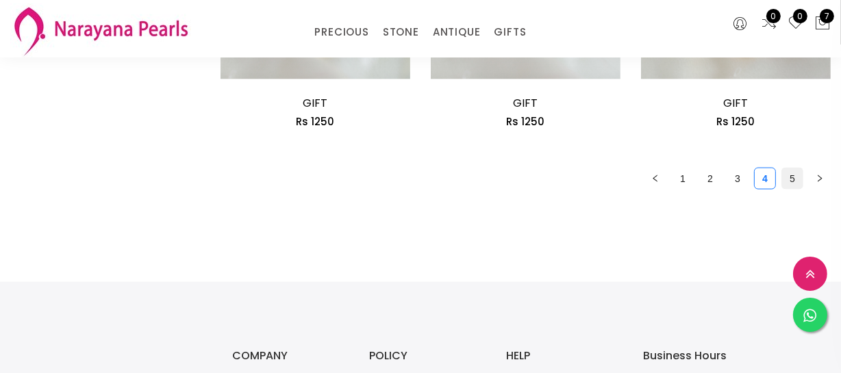
click at [787, 174] on link "5" at bounding box center [792, 179] width 21 height 21
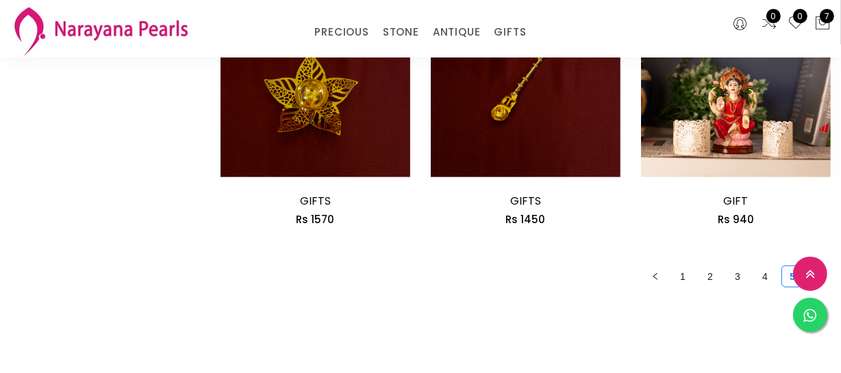
scroll to position [996, 0]
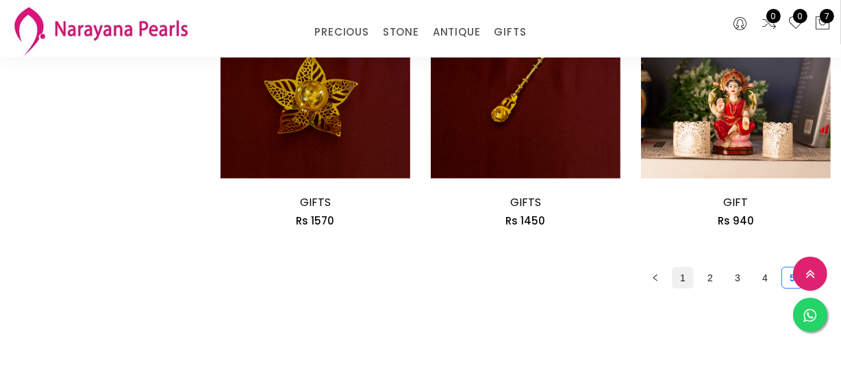
click at [676, 271] on link "1" at bounding box center [683, 278] width 21 height 21
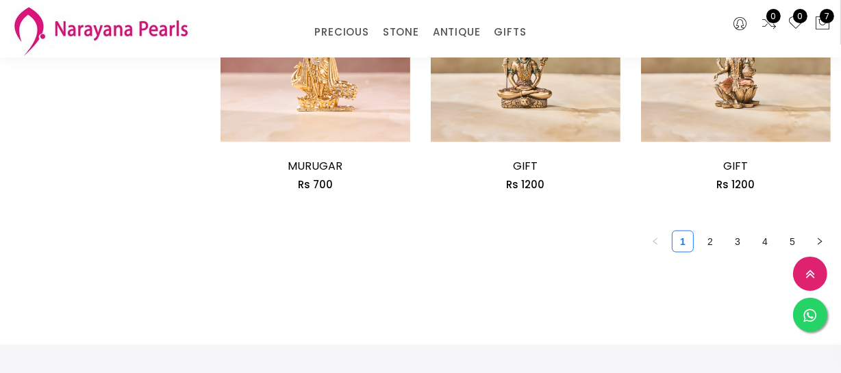
scroll to position [1806, 0]
click at [706, 241] on link "2" at bounding box center [710, 241] width 21 height 21
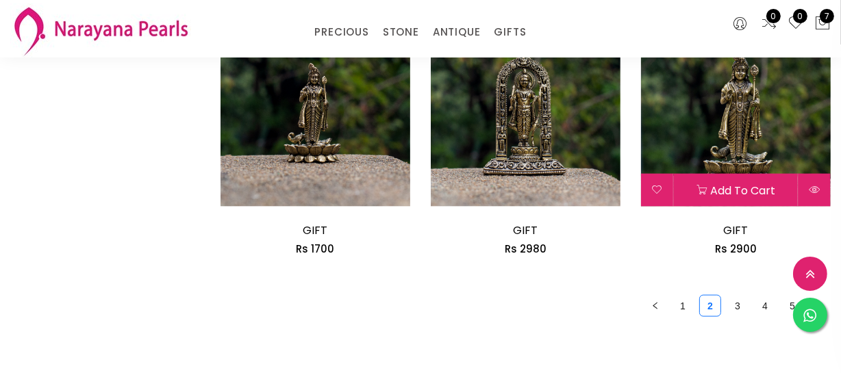
scroll to position [1868, 0]
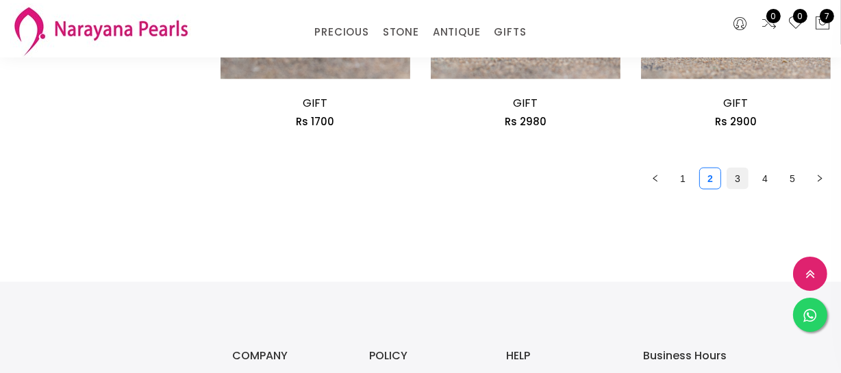
click at [737, 174] on link "3" at bounding box center [738, 179] width 21 height 21
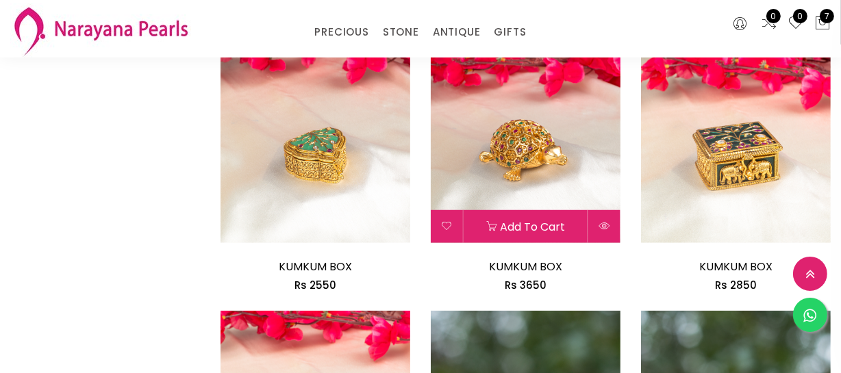
scroll to position [934, 0]
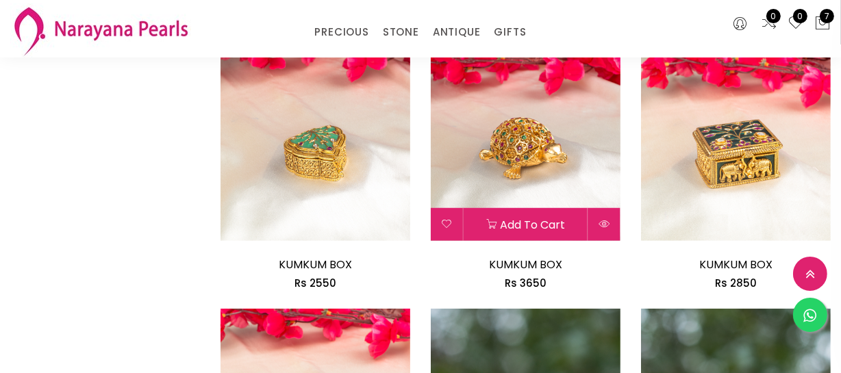
click at [576, 147] on img at bounding box center [526, 146] width 190 height 190
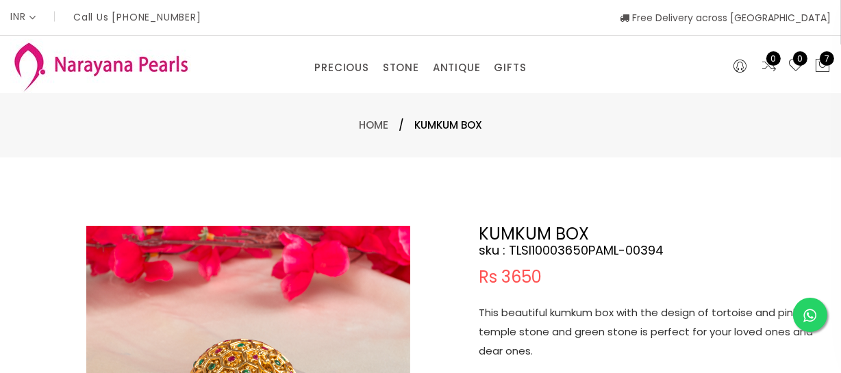
click at [580, 328] on p "This beautiful kumkum box with the design of tortoise and pink temple stone and…" at bounding box center [650, 333] width 343 height 58
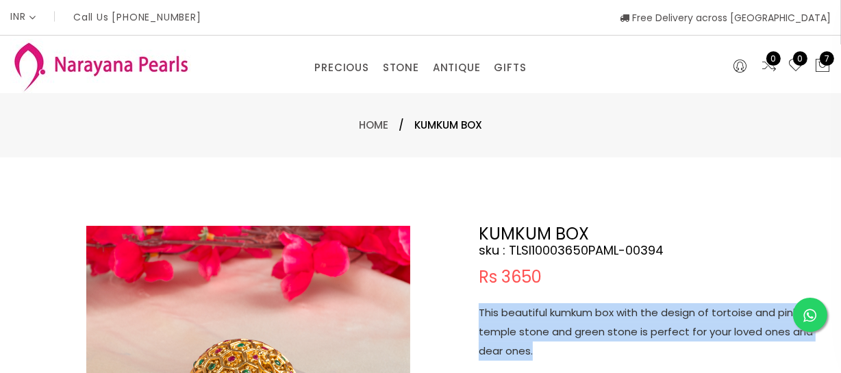
click at [580, 328] on p "This beautiful kumkum box with the design of tortoise and pink temple stone and…" at bounding box center [650, 333] width 343 height 58
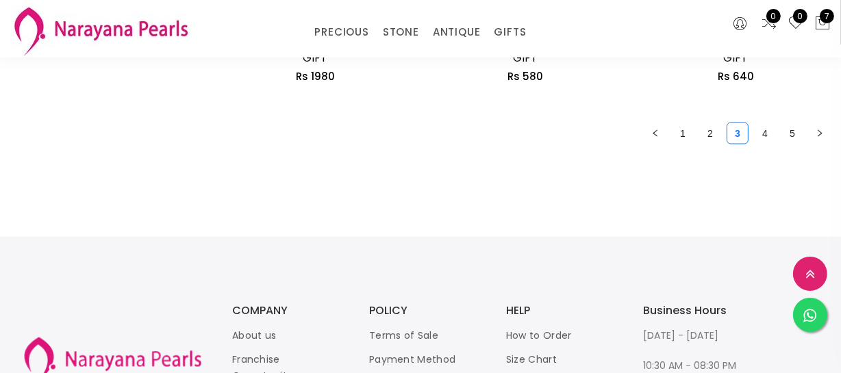
scroll to position [1814, 0]
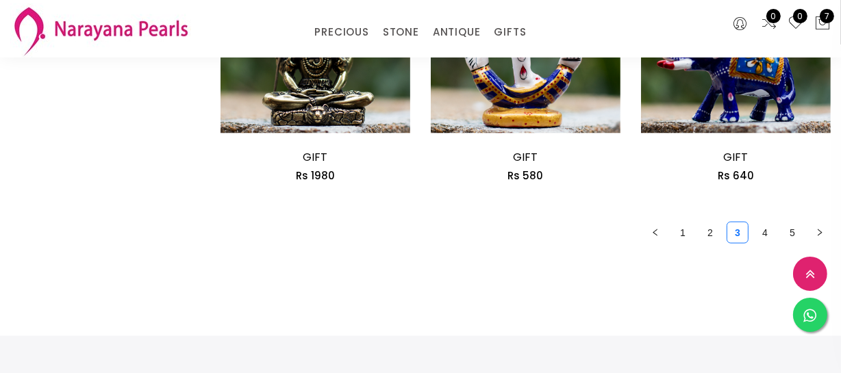
click at [749, 232] on ul "1 2 3 4 5" at bounding box center [526, 233] width 610 height 22
click at [761, 233] on link "4" at bounding box center [765, 233] width 21 height 21
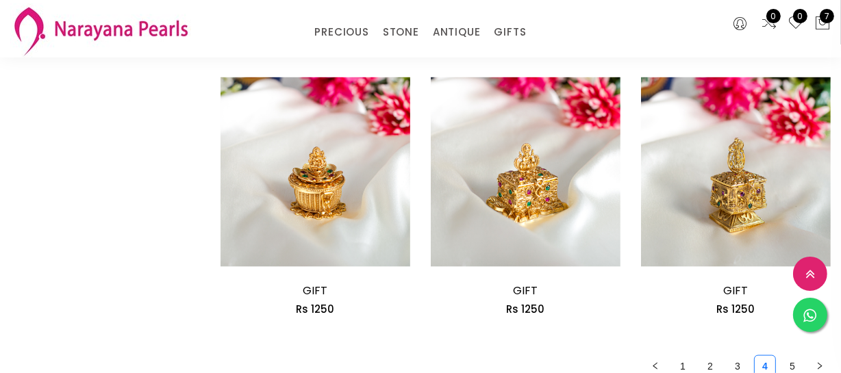
scroll to position [1681, 0]
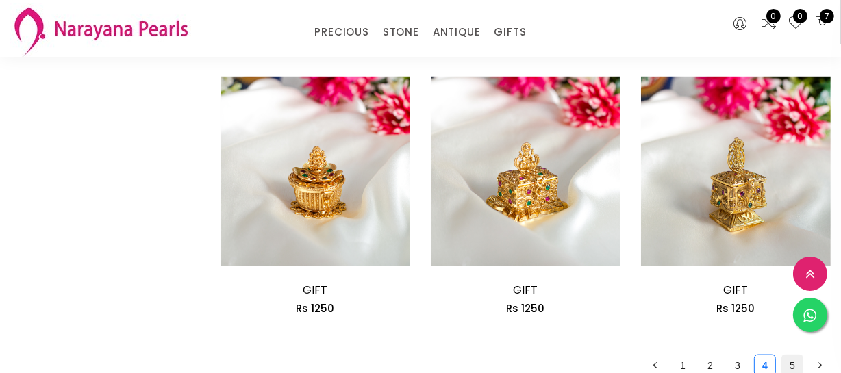
click at [789, 360] on link "5" at bounding box center [792, 366] width 21 height 21
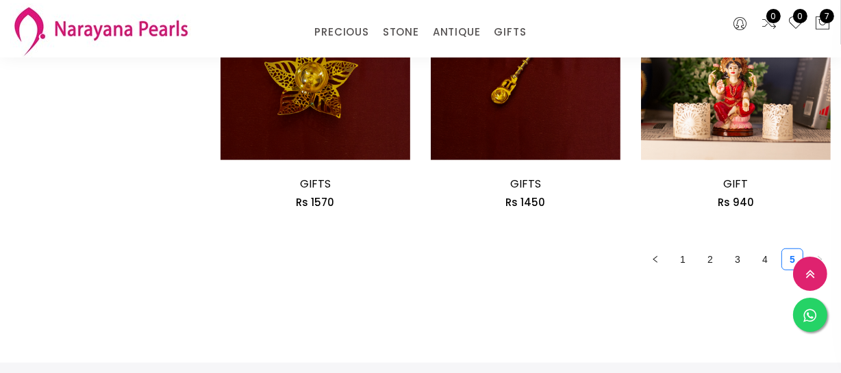
scroll to position [1121, 0]
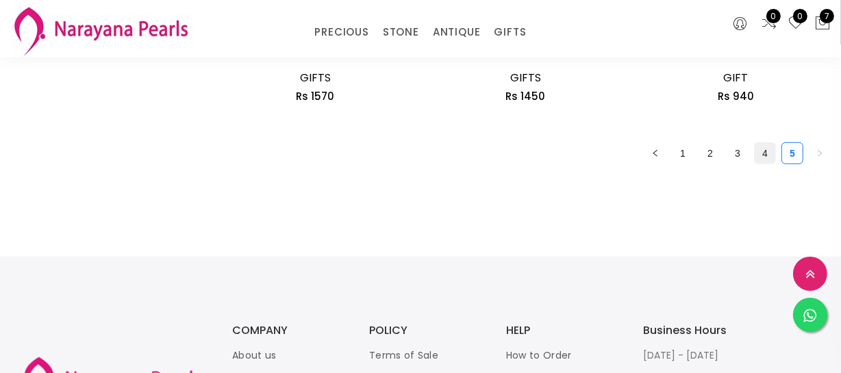
click at [761, 152] on link "4" at bounding box center [765, 153] width 21 height 21
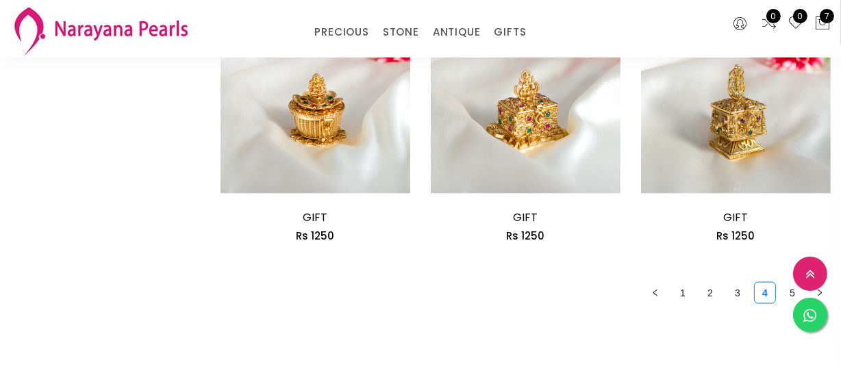
scroll to position [1806, 0]
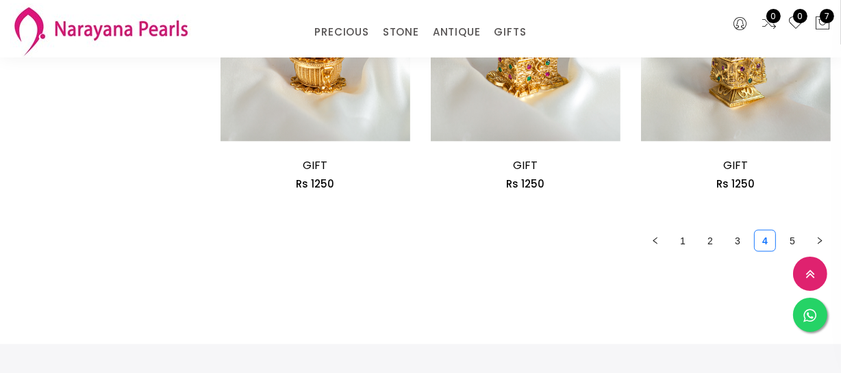
click at [726, 242] on ul "1 2 3 4 5" at bounding box center [526, 241] width 610 height 22
click at [728, 242] on link "3" at bounding box center [738, 241] width 21 height 21
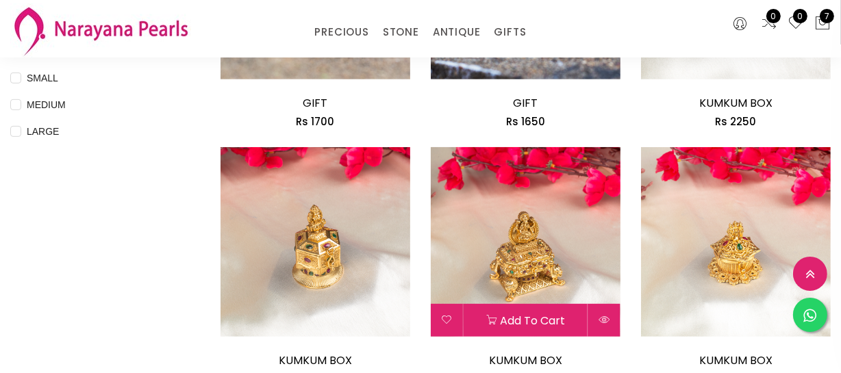
scroll to position [560, 0]
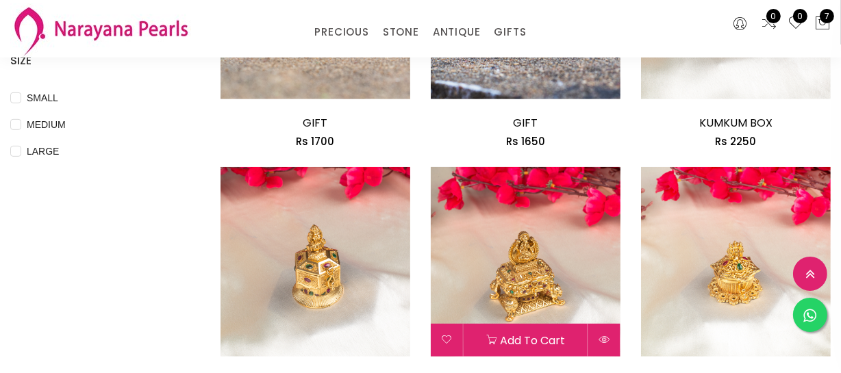
click at [552, 241] on img at bounding box center [526, 262] width 190 height 190
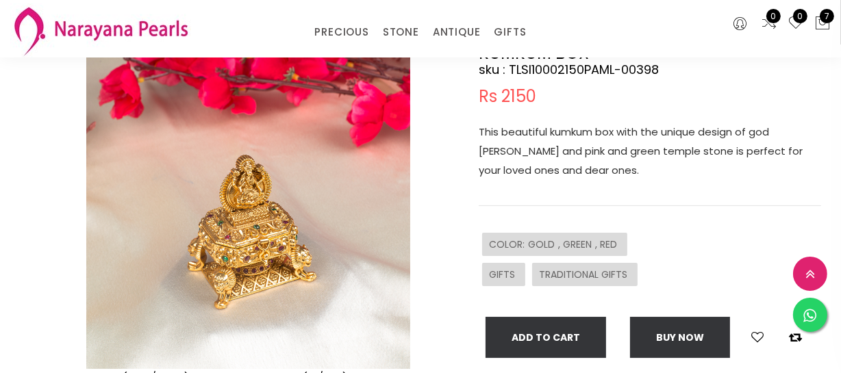
scroll to position [124, 0]
click at [592, 150] on p "This beautiful kumkum box with the unique design of god [PERSON_NAME] and pink …" at bounding box center [650, 151] width 343 height 58
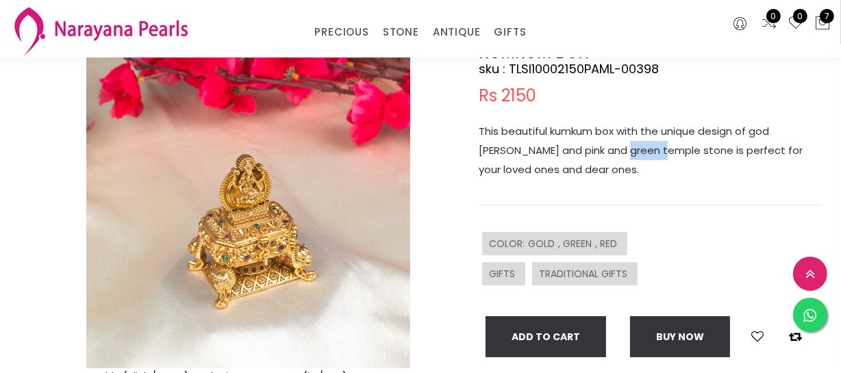
click at [592, 150] on p "This beautiful kumkum box with the unique design of god [PERSON_NAME] and pink …" at bounding box center [650, 151] width 343 height 58
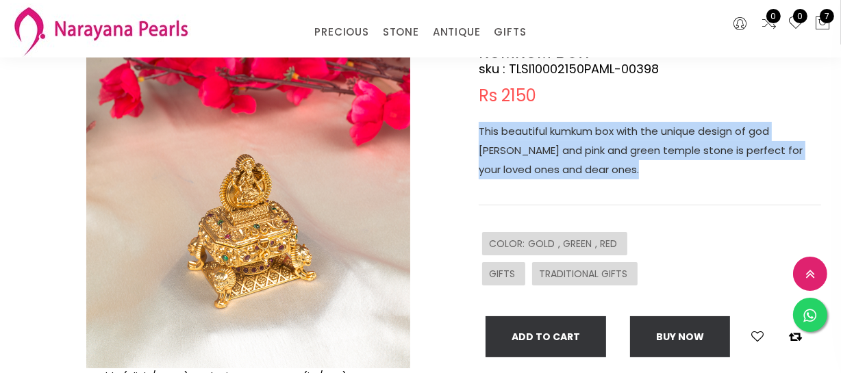
click at [592, 150] on p "This beautiful kumkum box with the unique design of god [PERSON_NAME] and pink …" at bounding box center [650, 151] width 343 height 58
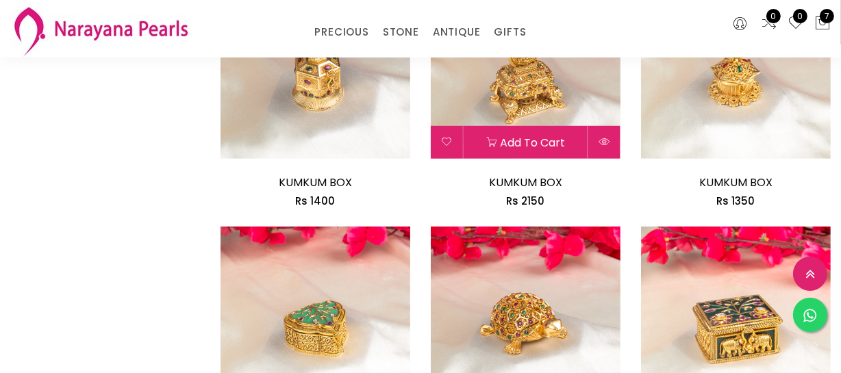
scroll to position [872, 0]
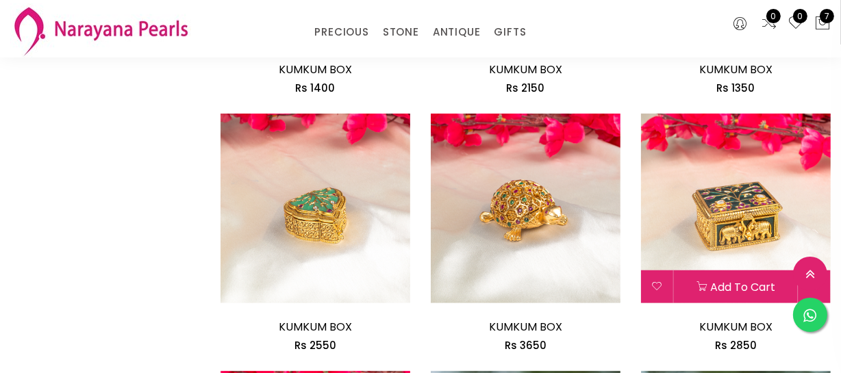
click at [800, 222] on img at bounding box center [736, 209] width 190 height 190
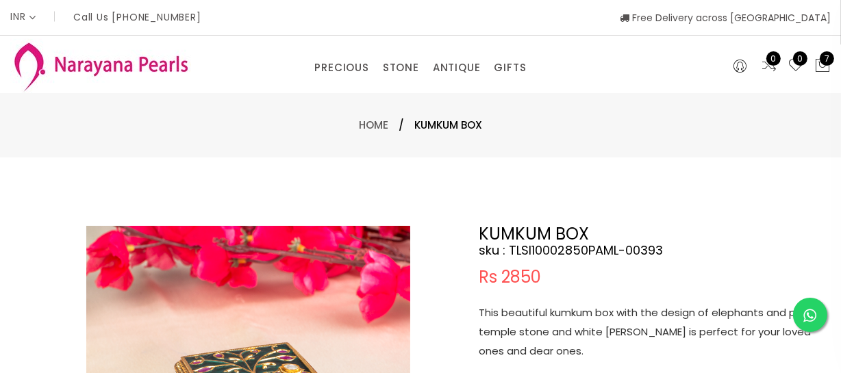
click at [571, 340] on p "This beautiful kumkum box with the design of elephants and pink temple stone an…" at bounding box center [650, 333] width 343 height 58
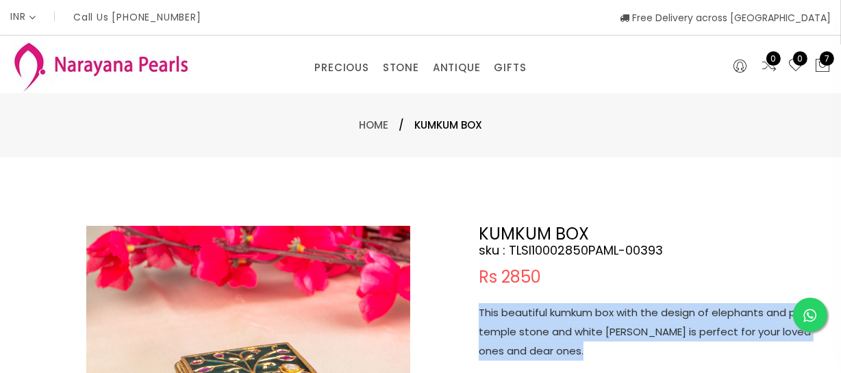
click at [571, 340] on p "This beautiful kumkum box with the design of elephants and pink temple stone an…" at bounding box center [650, 333] width 343 height 58
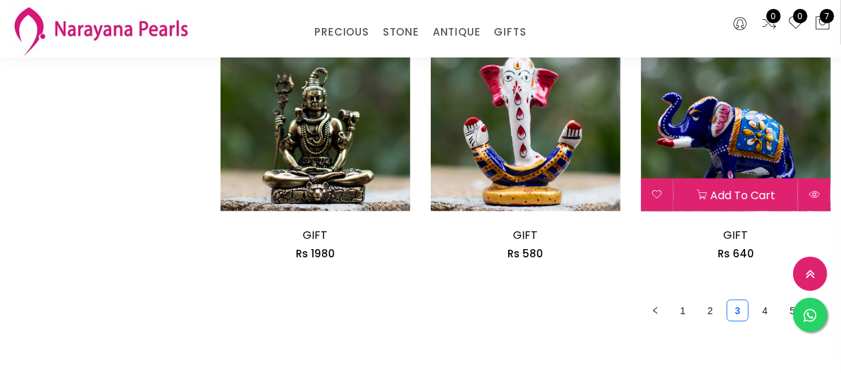
scroll to position [1939, 0]
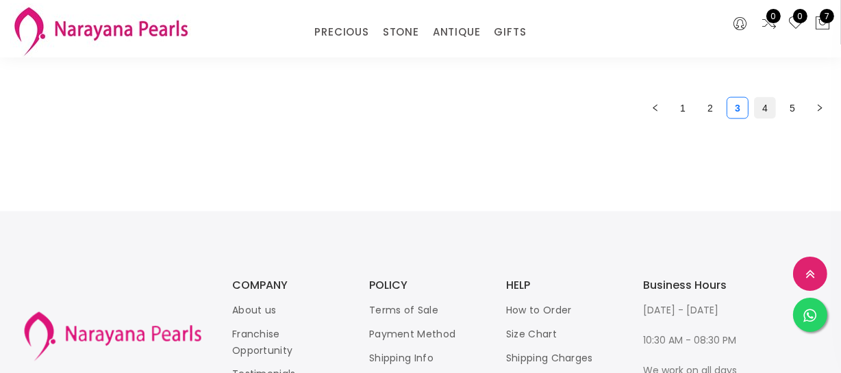
click at [771, 114] on link "4" at bounding box center [765, 108] width 21 height 21
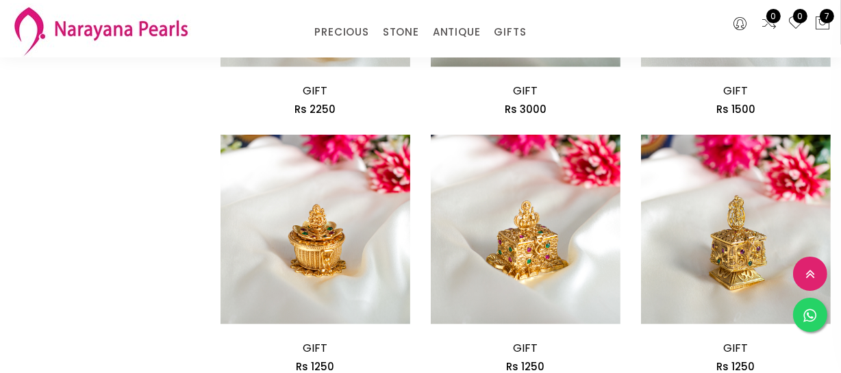
scroll to position [1806, 0]
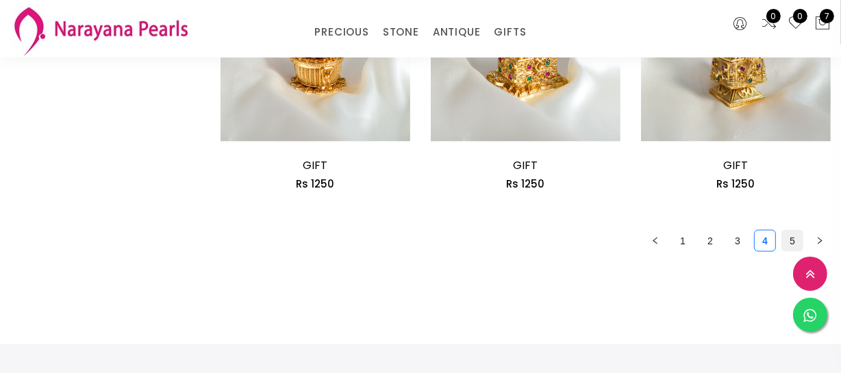
click at [788, 243] on link "5" at bounding box center [792, 241] width 21 height 21
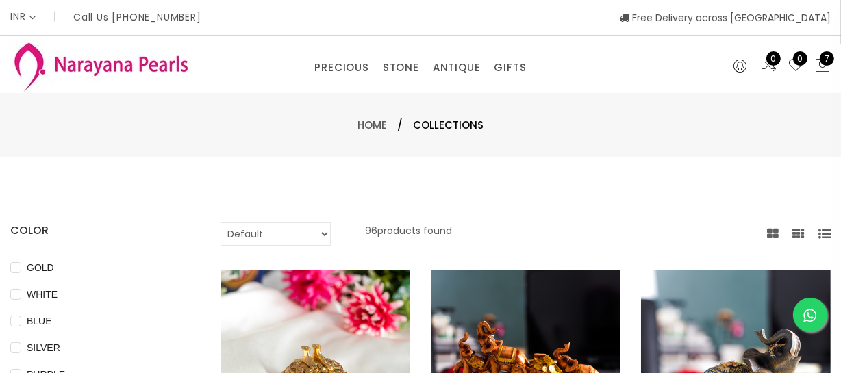
click at [317, 321] on img at bounding box center [316, 365] width 190 height 190
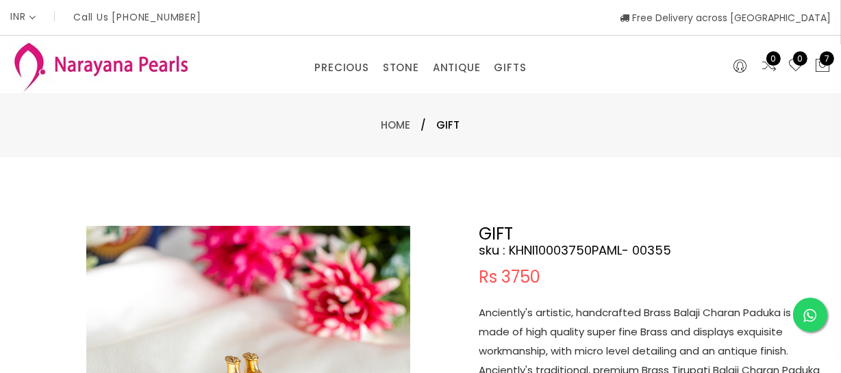
click at [547, 316] on p "Anciently's artistic, handcrafted Brass Balaji Charan Paduka is made of high qu…" at bounding box center [650, 361] width 343 height 115
click at [549, 313] on p "Anciently's artistic, handcrafted Brass Balaji Charan Paduka is made of high qu…" at bounding box center [650, 361] width 343 height 115
click at [552, 312] on p "Anciently's artistic, handcrafted Brass Balaji Charan Paduka is made of high qu…" at bounding box center [650, 361] width 343 height 115
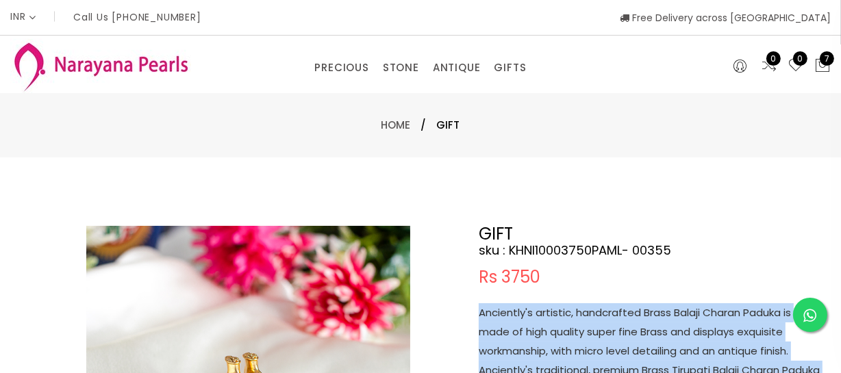
click at [552, 312] on p "Anciently's artistic, handcrafted Brass Balaji Charan Paduka is made of high qu…" at bounding box center [650, 361] width 343 height 115
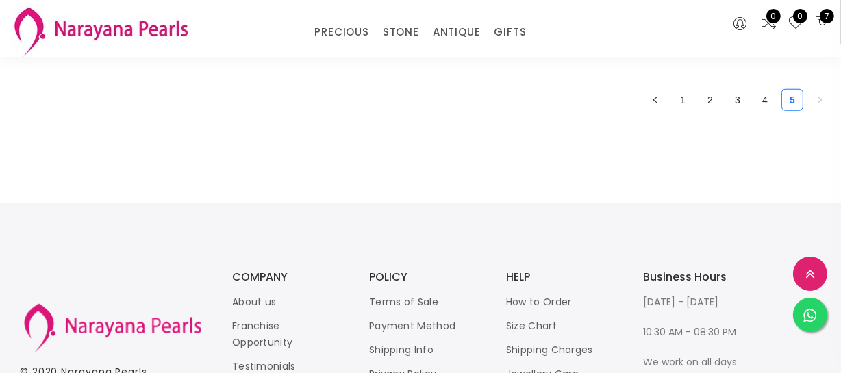
scroll to position [1050, 0]
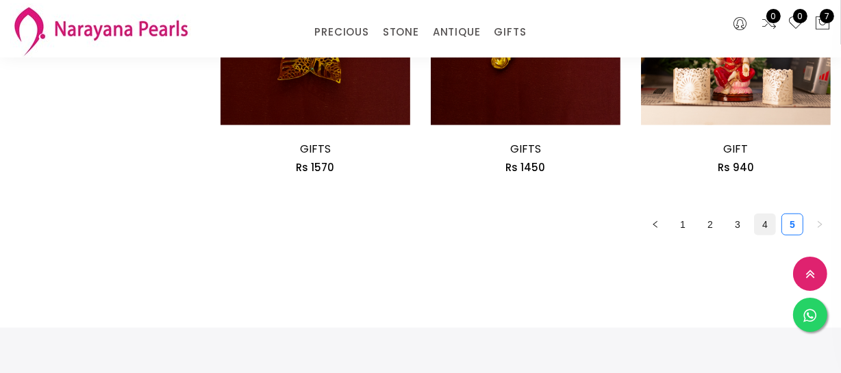
click at [763, 223] on link "4" at bounding box center [765, 224] width 21 height 21
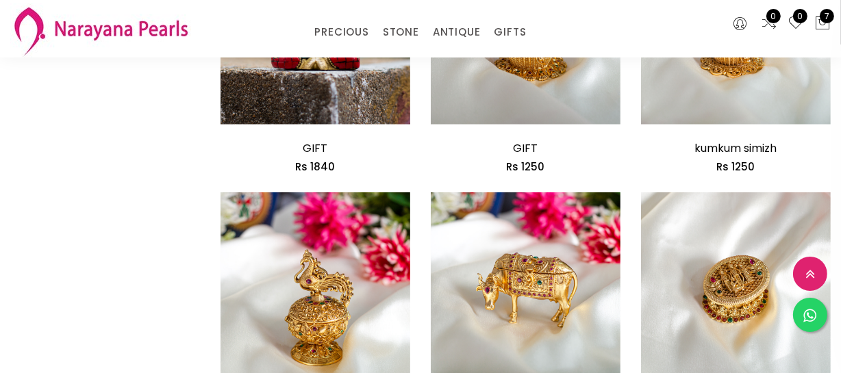
scroll to position [1557, 0]
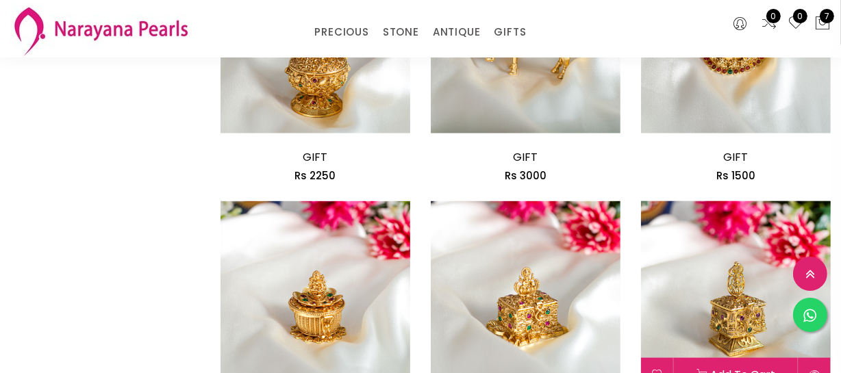
click at [713, 291] on img at bounding box center [736, 296] width 190 height 190
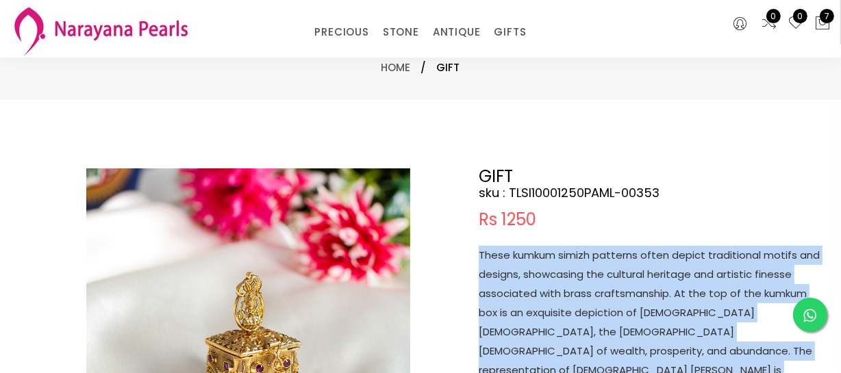
scroll to position [311, 0]
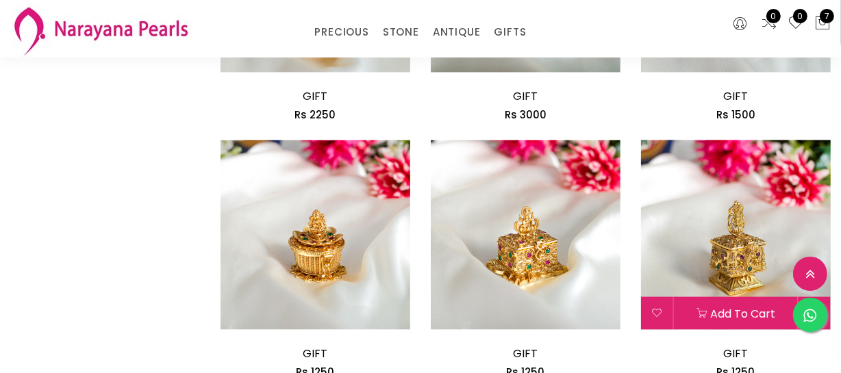
scroll to position [1627, 0]
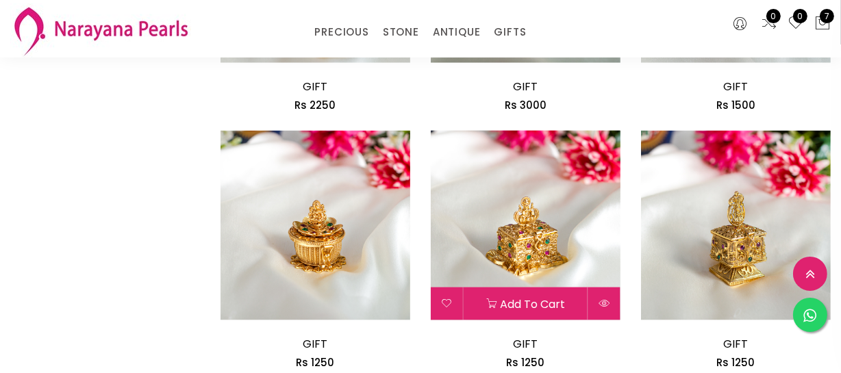
click at [553, 233] on img at bounding box center [526, 226] width 190 height 190
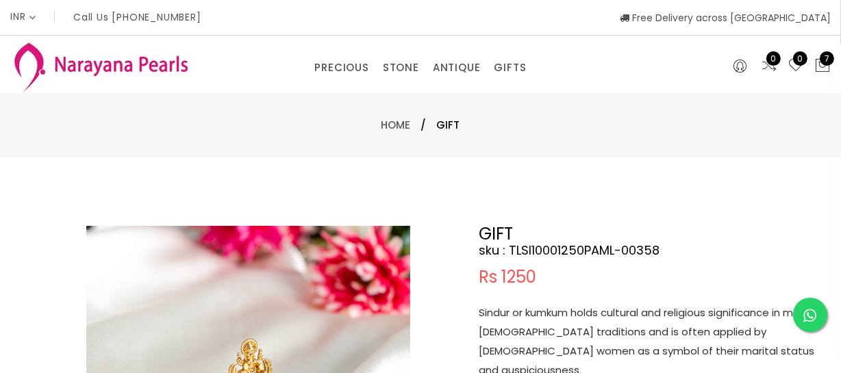
click at [573, 339] on p "Sindur or kumkum holds cultural and religious significance in many [DEMOGRAPHIC…" at bounding box center [650, 342] width 343 height 77
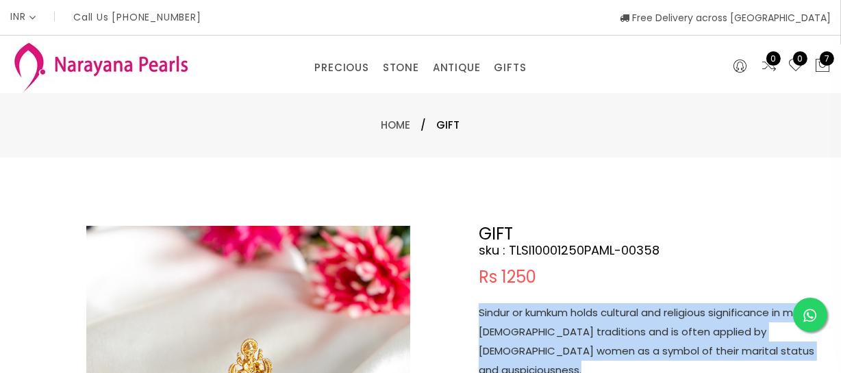
click at [573, 339] on p "Sindur or kumkum holds cultural and religious significance in many [DEMOGRAPHIC…" at bounding box center [650, 342] width 343 height 77
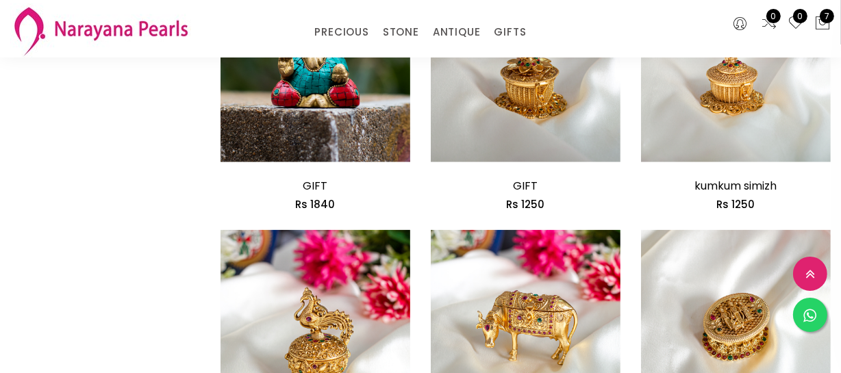
scroll to position [1440, 0]
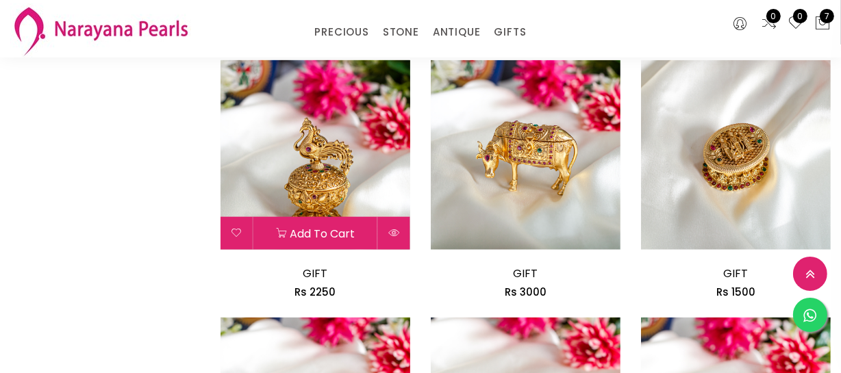
click at [344, 144] on img at bounding box center [316, 155] width 190 height 190
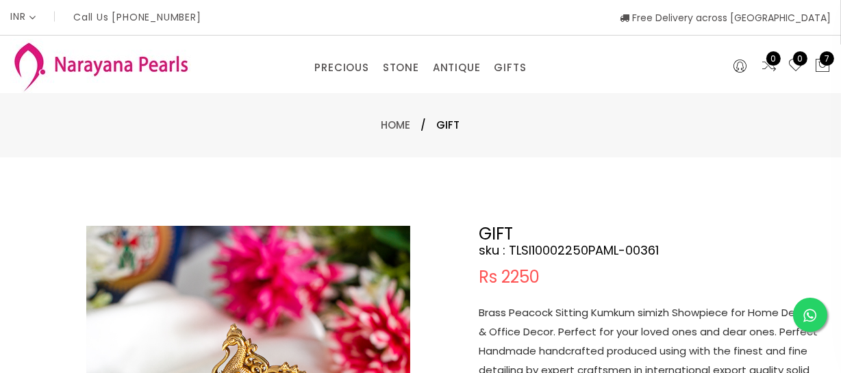
click at [574, 339] on p "Brass Peacock Sitting Kumkum simizh Showpiece for Home Decor & Office Decor. Pe…" at bounding box center [650, 352] width 343 height 96
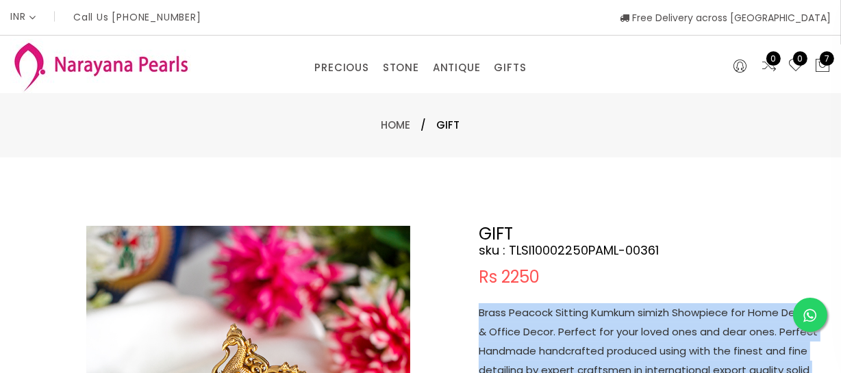
click at [574, 339] on p "Brass Peacock Sitting Kumkum simizh Showpiece for Home Decor & Office Decor. Pe…" at bounding box center [650, 352] width 343 height 96
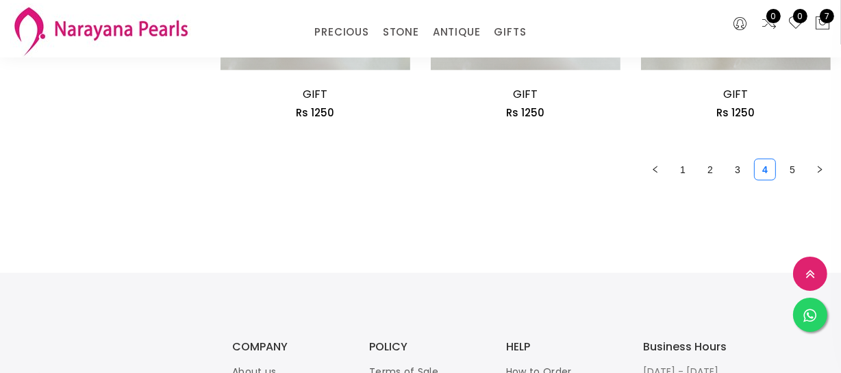
scroll to position [1877, 0]
click at [684, 169] on link "1" at bounding box center [683, 170] width 21 height 21
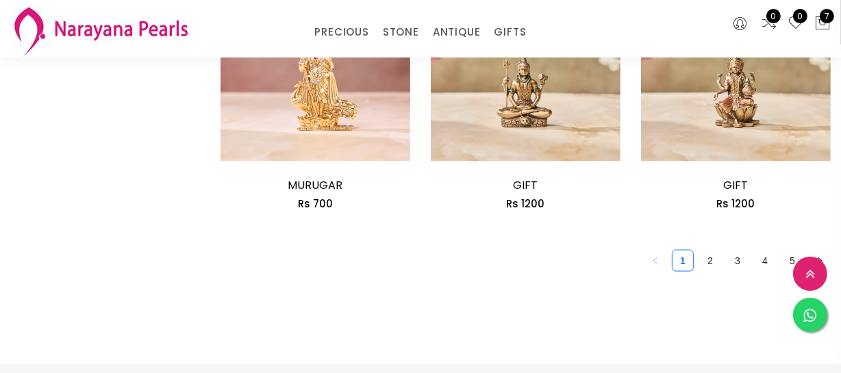
scroll to position [1868, 0]
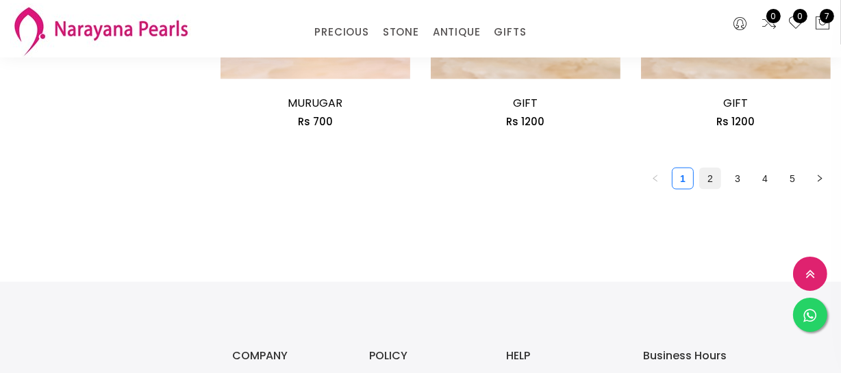
click at [713, 174] on link "2" at bounding box center [710, 179] width 21 height 21
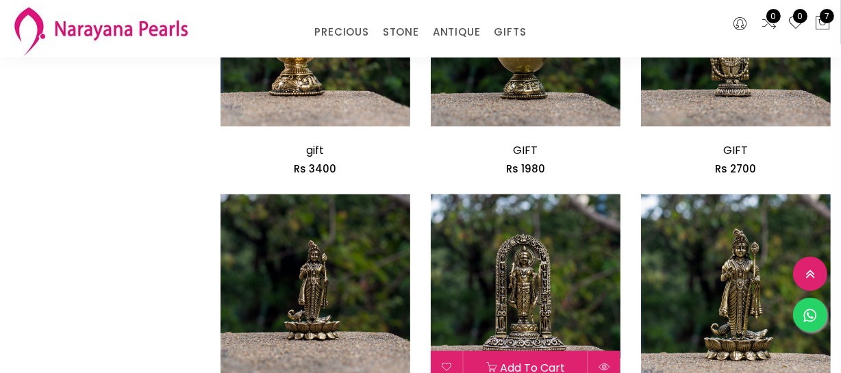
scroll to position [1681, 0]
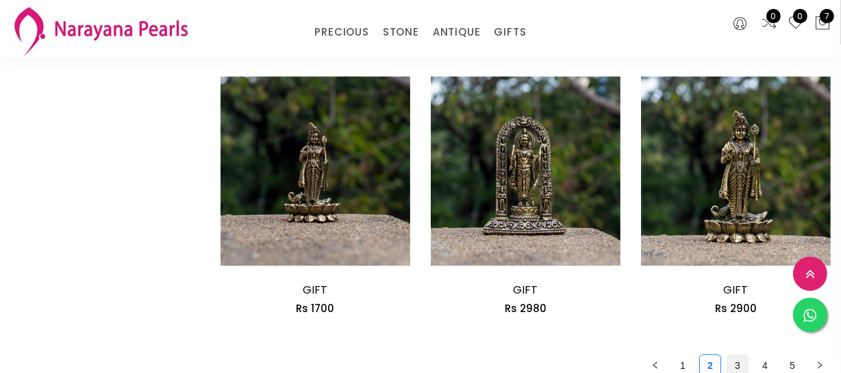
click at [744, 370] on link "3" at bounding box center [738, 366] width 21 height 21
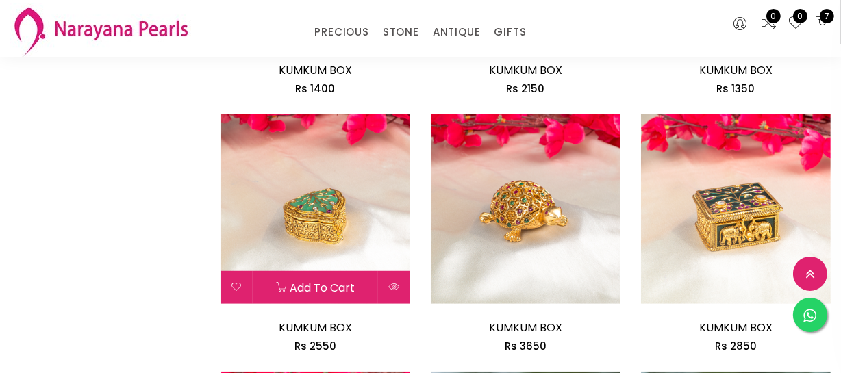
scroll to position [872, 0]
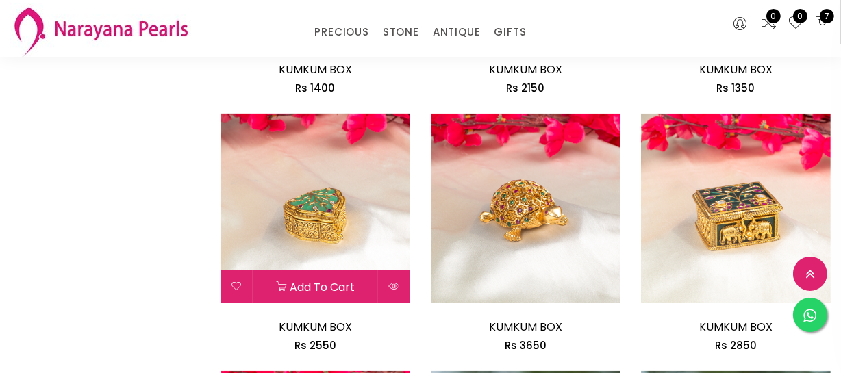
click at [326, 214] on img at bounding box center [316, 209] width 190 height 190
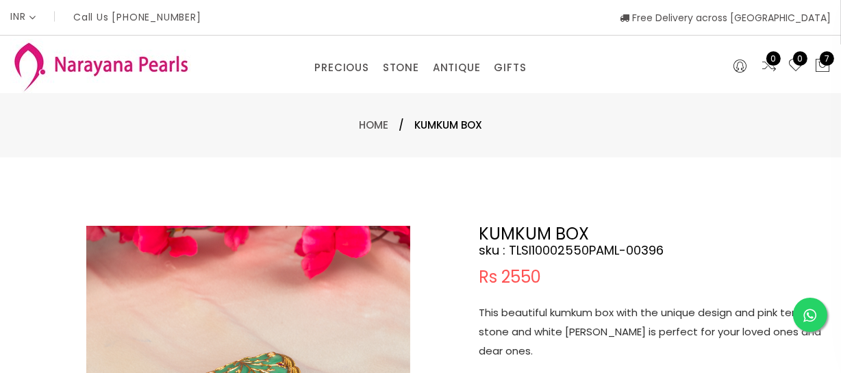
click at [571, 328] on p "This beautiful kumkum box with the unique design and pink temple stone and whit…" at bounding box center [650, 333] width 343 height 58
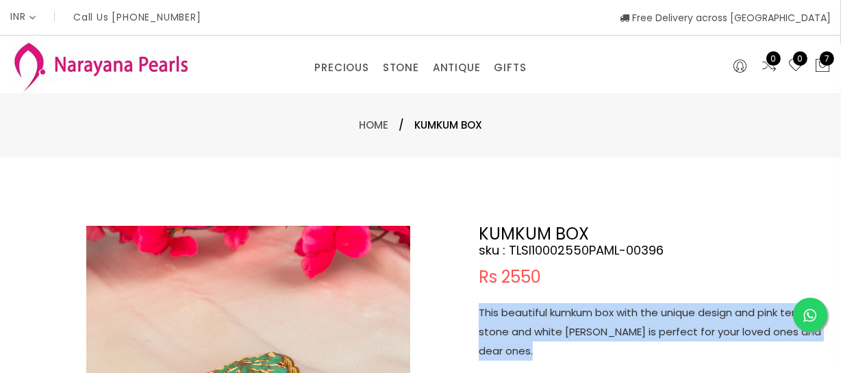
click at [571, 328] on p "This beautiful kumkum box with the unique design and pink temple stone and whit…" at bounding box center [650, 333] width 343 height 58
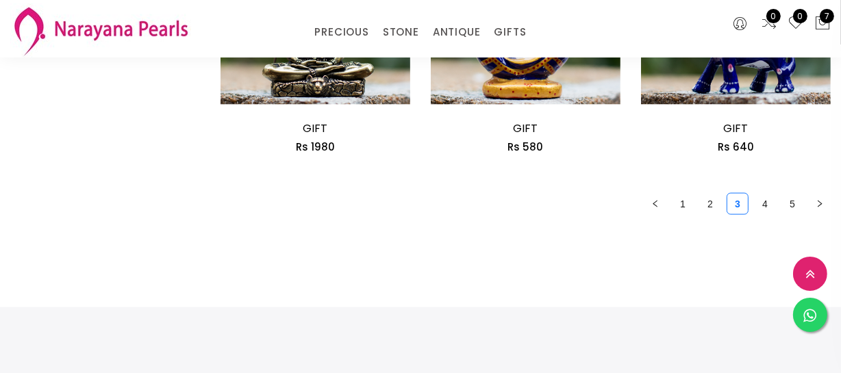
scroll to position [1939, 0]
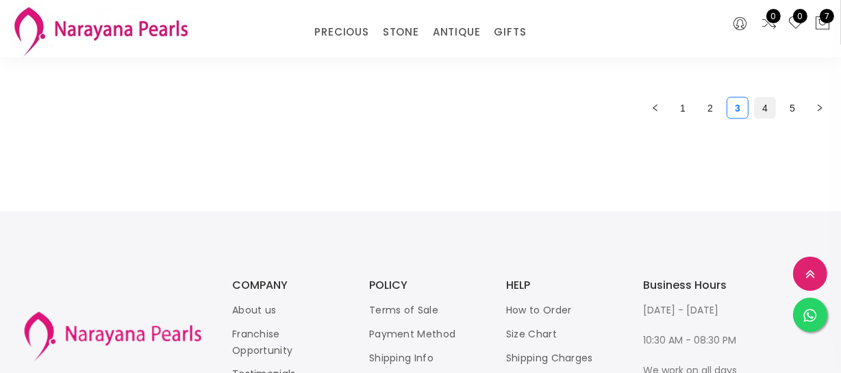
click at [762, 104] on link "4" at bounding box center [765, 108] width 21 height 21
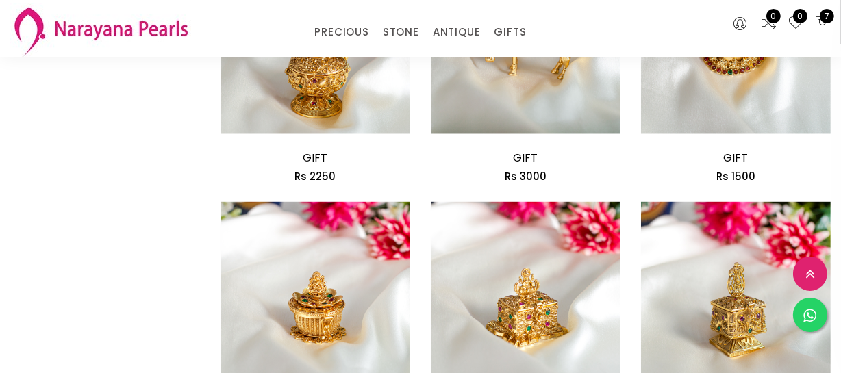
scroll to position [1557, 0]
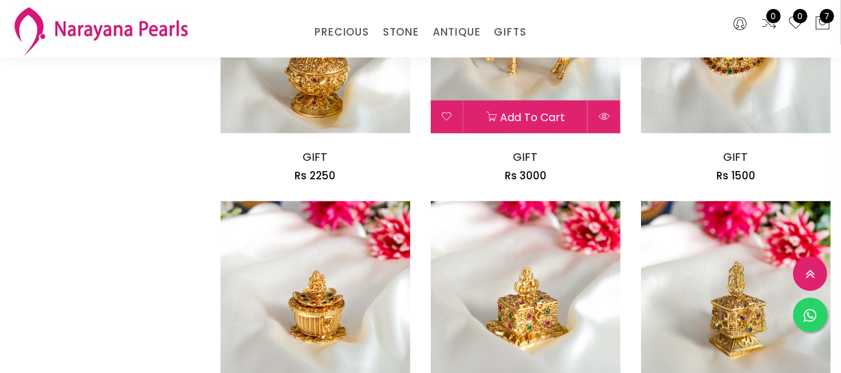
click at [548, 79] on img at bounding box center [526, 39] width 190 height 190
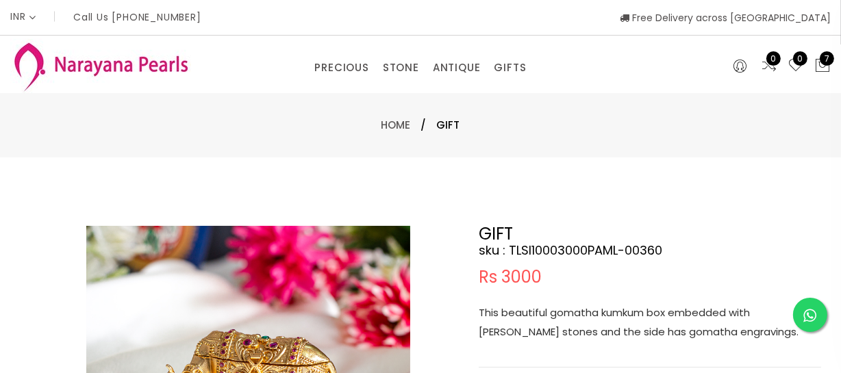
click at [555, 312] on p "This beautiful gomatha kumkum box embedded with [PERSON_NAME] stones and the si…" at bounding box center [650, 323] width 343 height 38
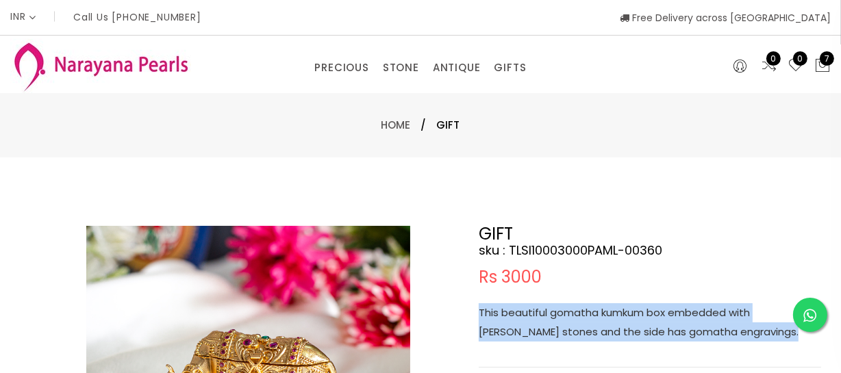
click at [555, 312] on p "This beautiful gomatha kumkum box embedded with [PERSON_NAME] stones and the si…" at bounding box center [650, 323] width 343 height 38
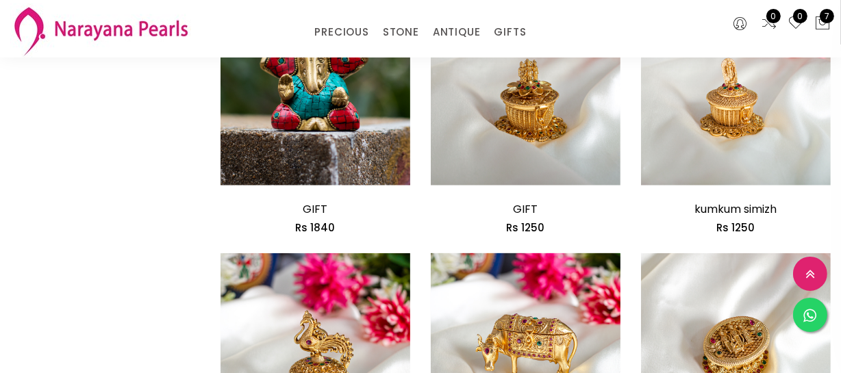
scroll to position [1378, 0]
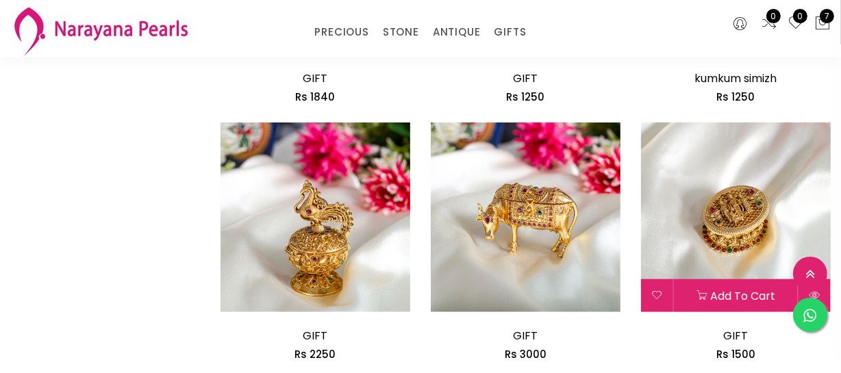
click at [754, 227] on img at bounding box center [736, 218] width 190 height 190
